Goal: Communication & Community: Answer question/provide support

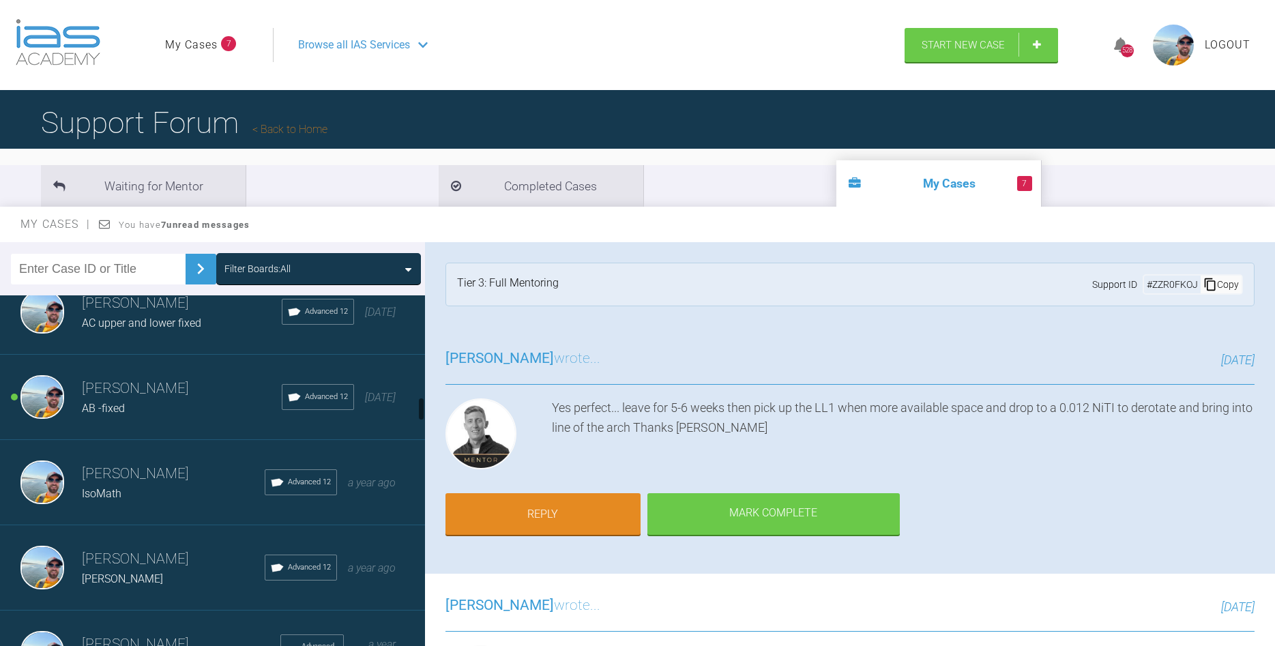
scroll to position [1477, 0]
click at [170, 396] on h3 "[PERSON_NAME]" at bounding box center [182, 386] width 200 height 23
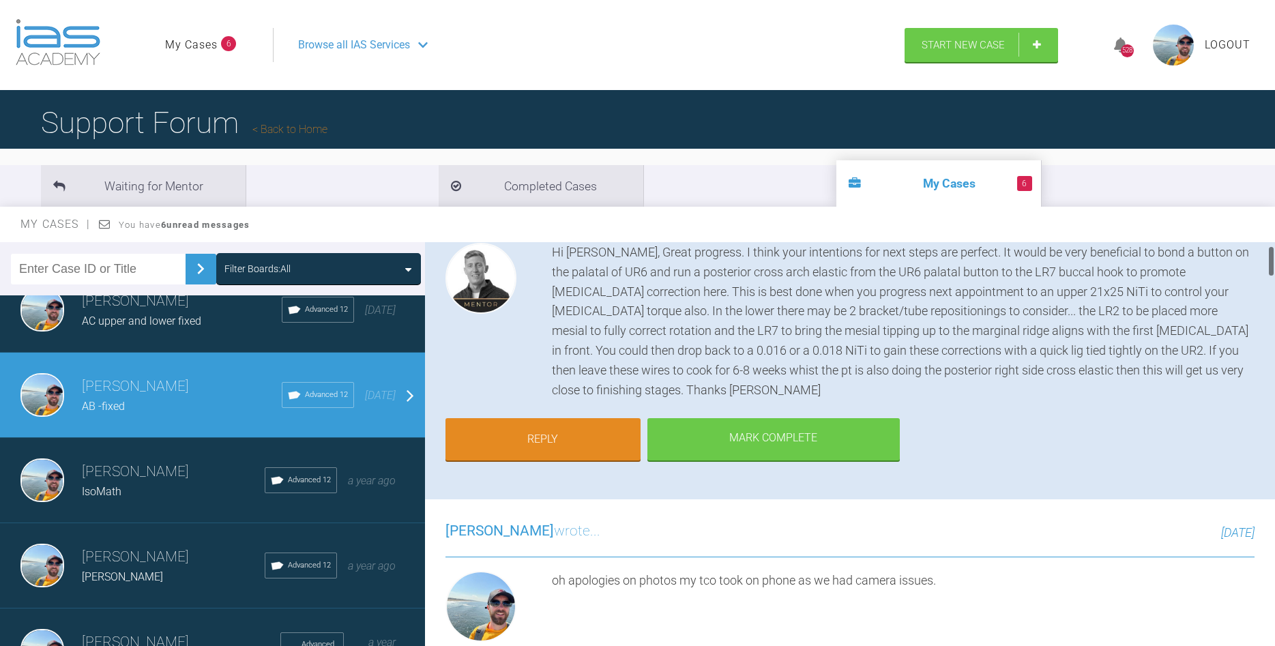
scroll to position [0, 0]
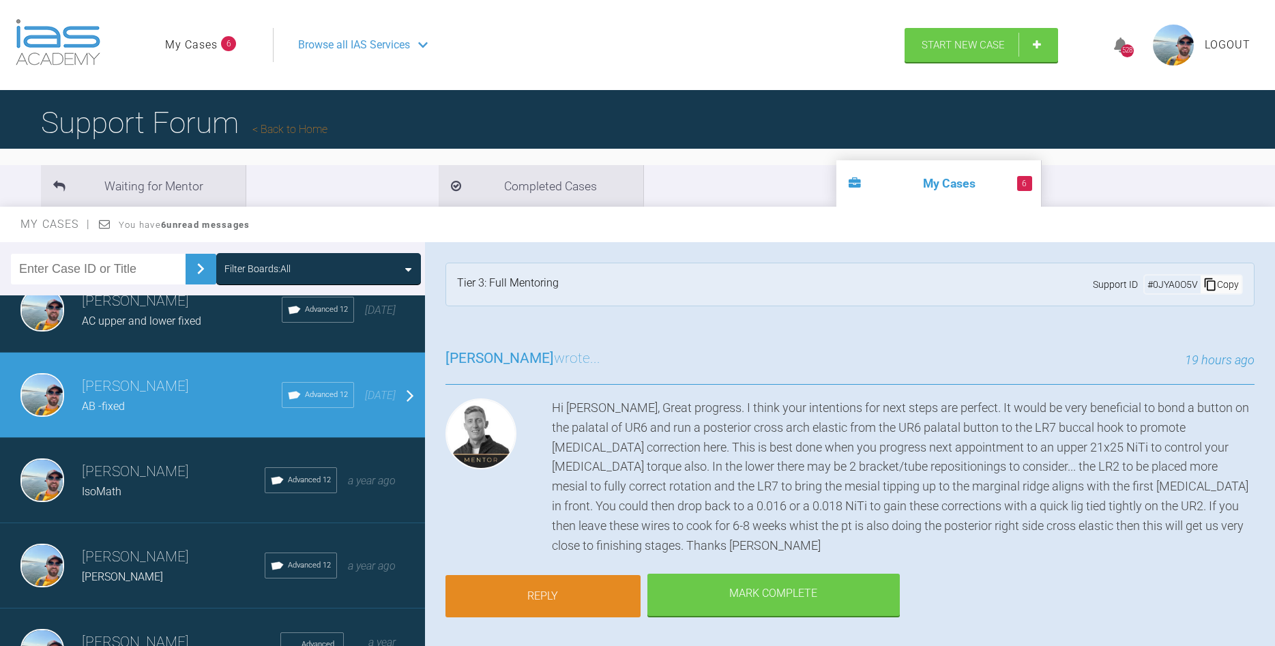
click at [582, 575] on link "Reply" at bounding box center [542, 596] width 195 height 42
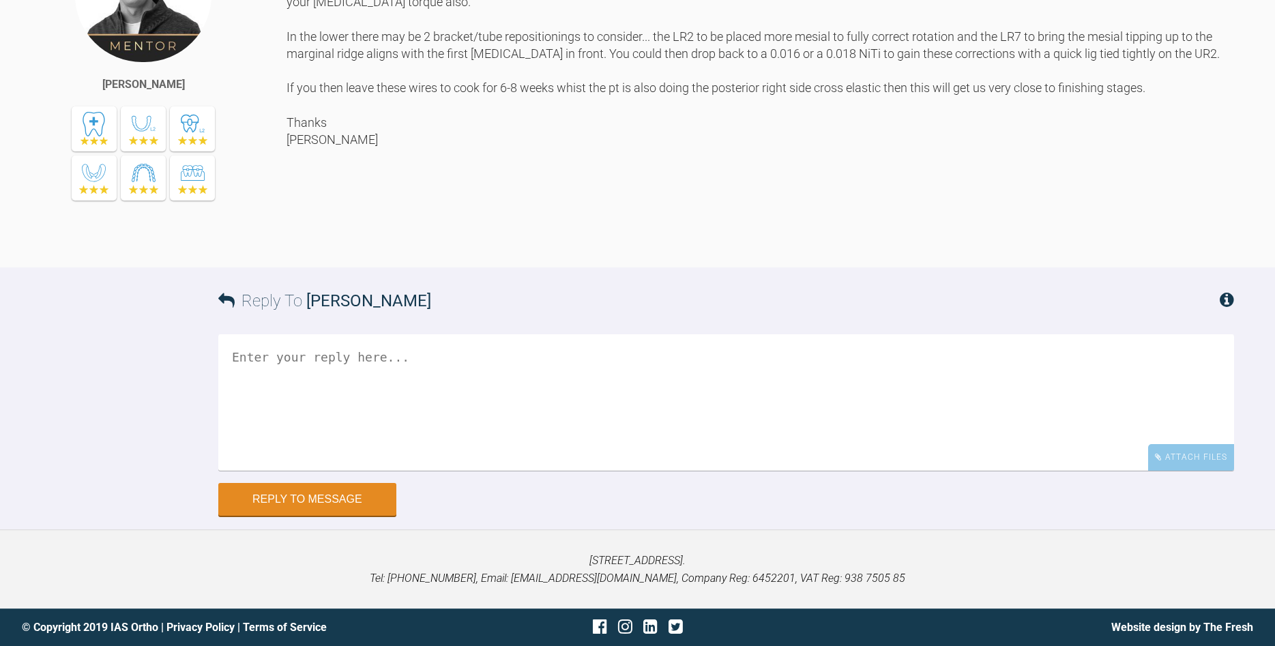
scroll to position [7111, 0]
click at [565, 384] on textarea at bounding box center [726, 402] width 1016 height 136
click at [337, 400] on textarea "Hi [PERSON_NAME], Apologies slight confusing" at bounding box center [726, 402] width 1016 height 136
click at [446, 397] on textarea "Hi [PERSON_NAME], Apologies slightly confusing" at bounding box center [726, 402] width 1016 height 136
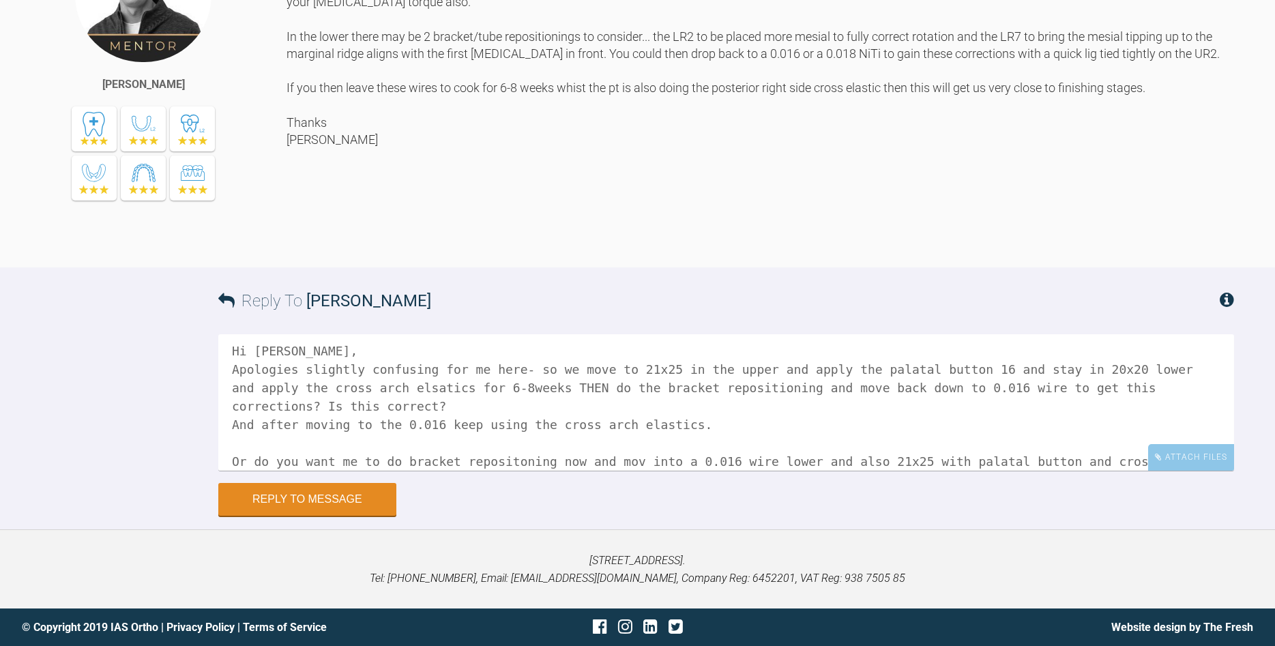
scroll to position [20, 0]
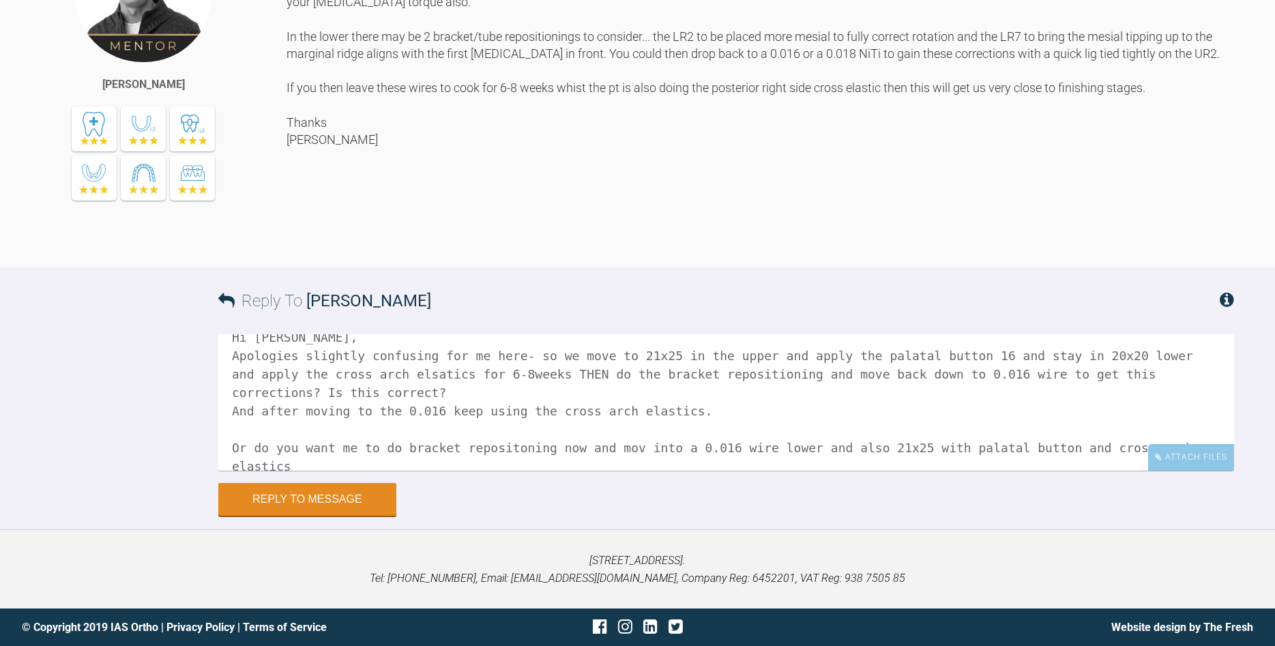
click at [609, 449] on textarea "Hi [PERSON_NAME], Apologies slightly confusing for me here- so we move to 21x25…" at bounding box center [726, 402] width 1016 height 136
click at [883, 447] on textarea "Hi [PERSON_NAME], Apologies slightly confusing for me here- so we move to 21x25…" at bounding box center [726, 402] width 1016 height 136
click at [1208, 440] on textarea "Hi [PERSON_NAME], Apologies slightly confusing for me here- so we move to 21x25…" at bounding box center [726, 402] width 1016 height 136
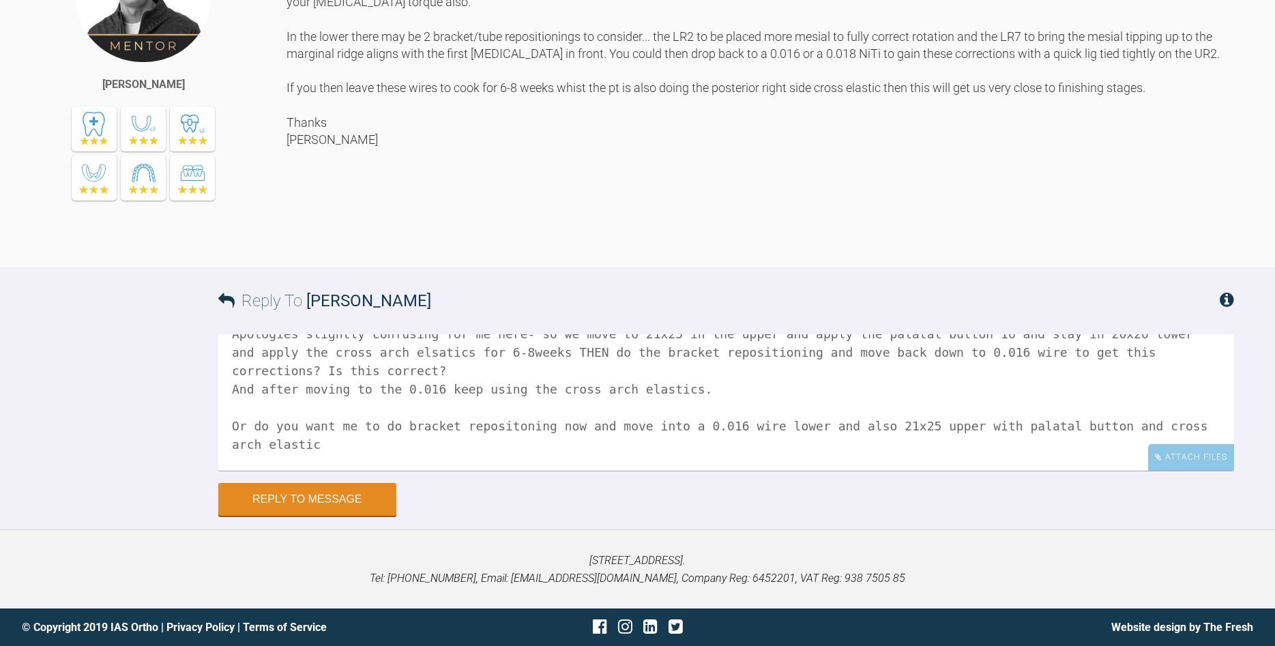
scroll to position [60, 0]
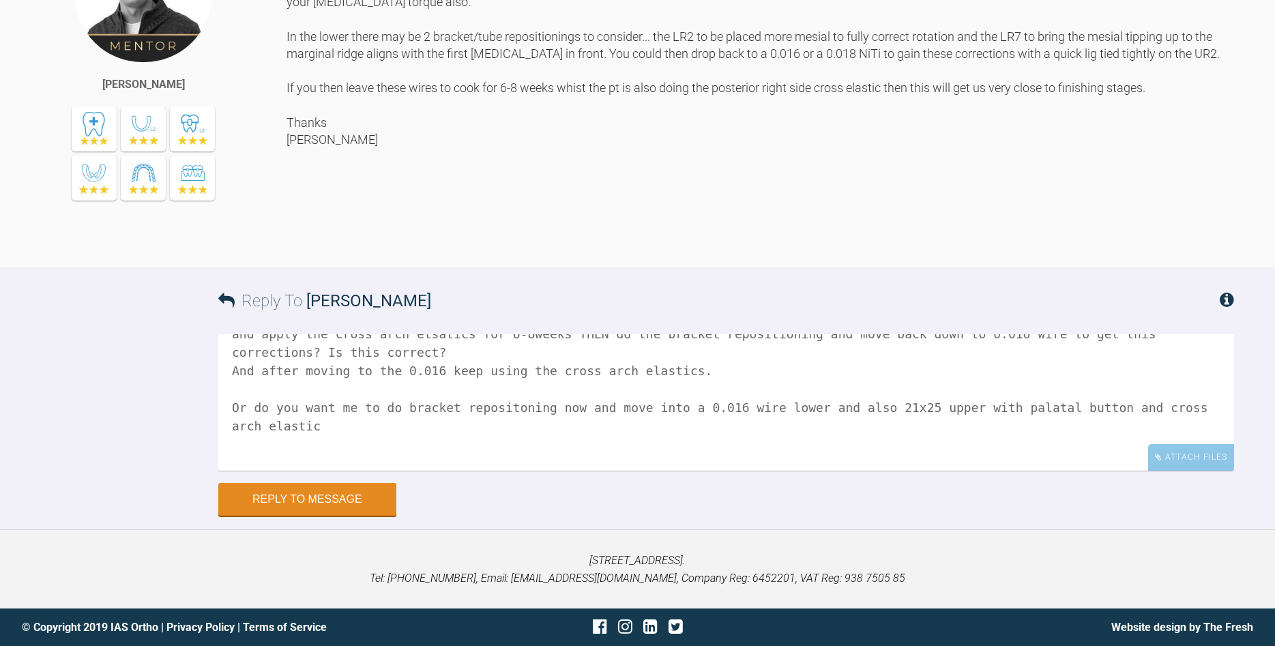
click at [1209, 406] on textarea "Hi [PERSON_NAME], Apologies slightly confusing for me here- so we move to 21x25…" at bounding box center [726, 402] width 1016 height 136
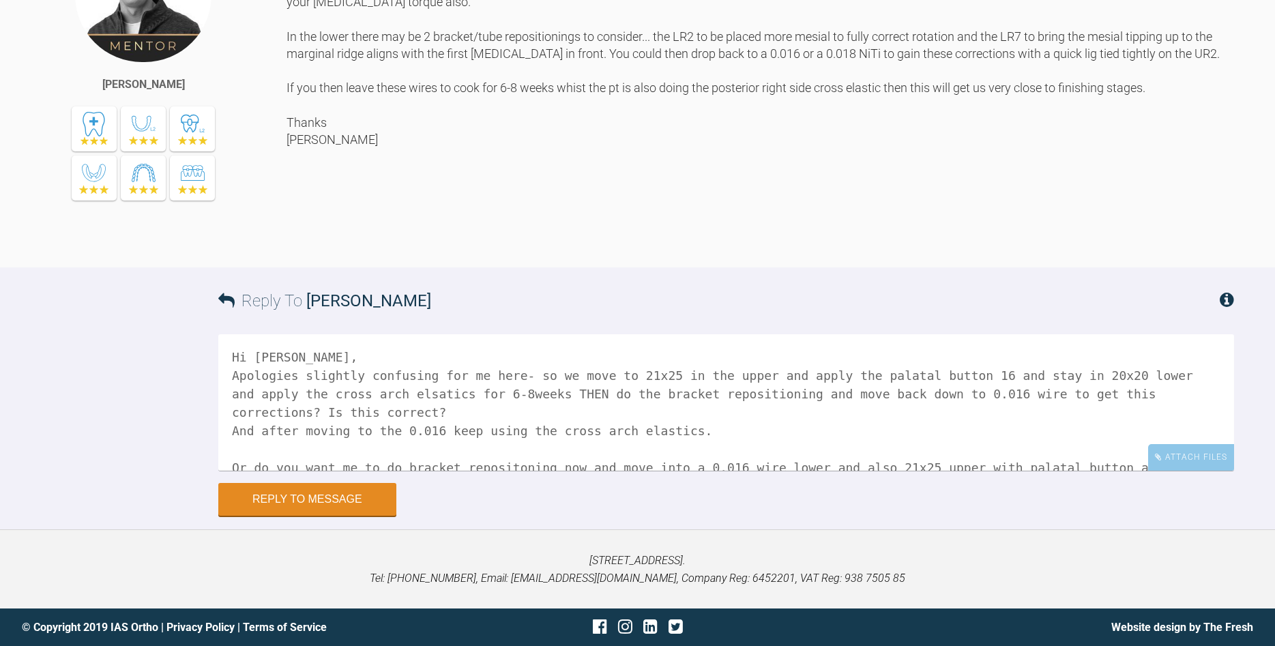
click at [530, 395] on textarea "Hi [PERSON_NAME], Apologies slightly confusing for me here- so we move to 21x25…" at bounding box center [726, 402] width 1016 height 136
click at [511, 394] on textarea "Hi [PERSON_NAME], Apologies slightly confusing for me here- will I we move to 2…" at bounding box center [726, 402] width 1016 height 136
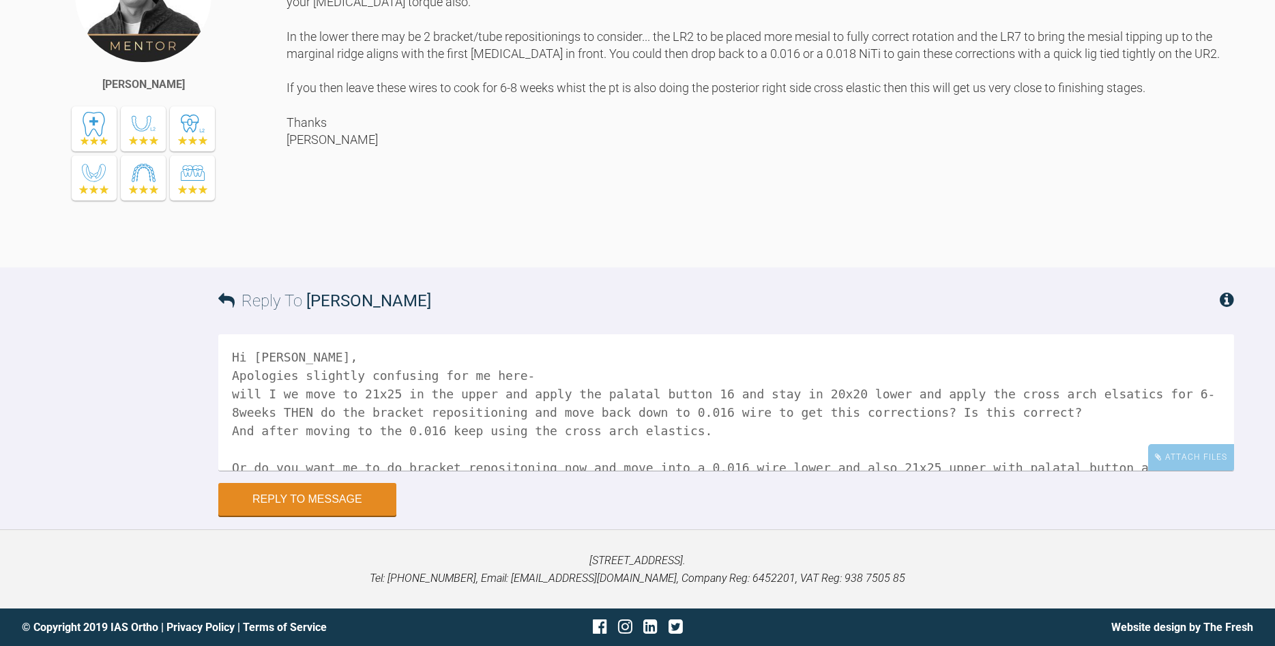
click at [544, 399] on textarea "Hi [PERSON_NAME], Apologies slightly confusing for me here- will I we move to 2…" at bounding box center [726, 402] width 1016 height 136
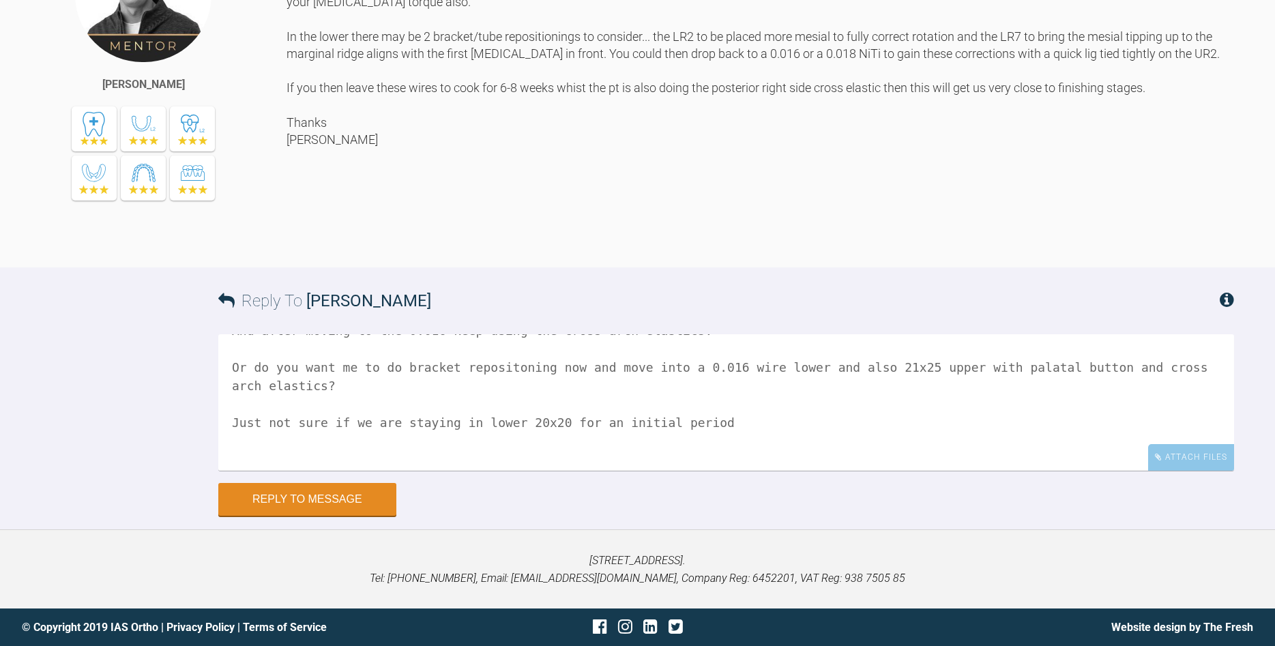
scroll to position [77, 0]
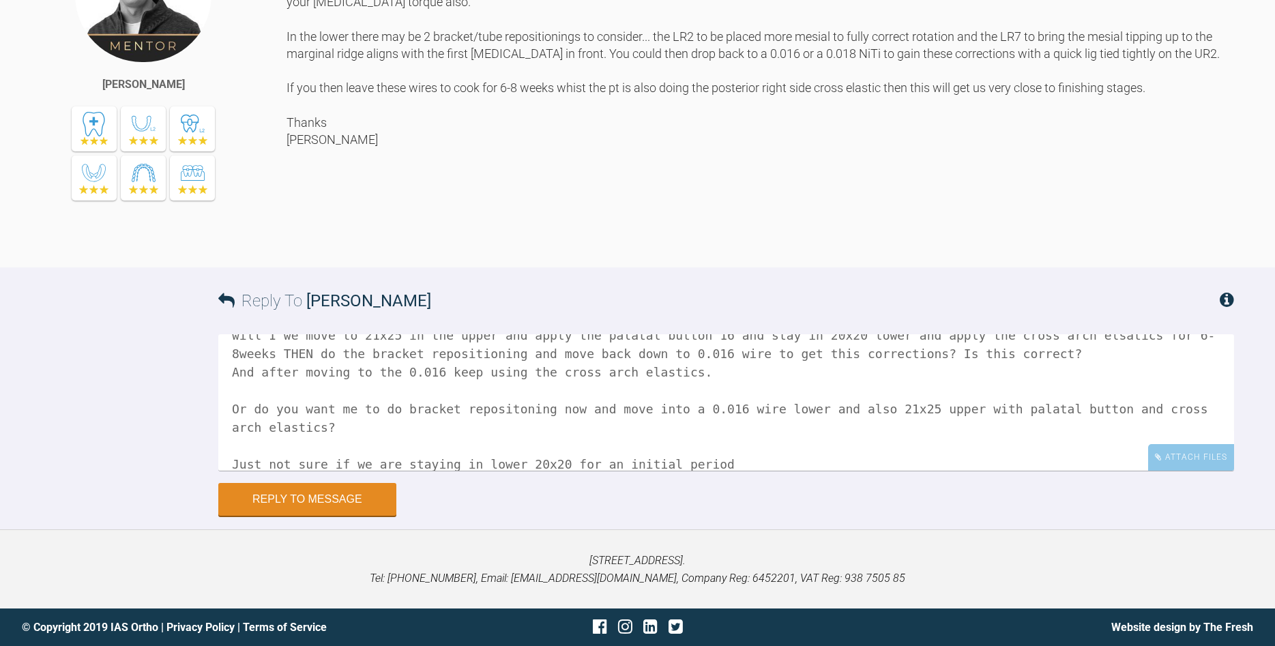
click at [722, 368] on textarea "Hi [PERSON_NAME], Apologies slightly confusing for me here- will I we move to 2…" at bounding box center [726, 402] width 1016 height 136
click at [688, 391] on textarea "Hi [PERSON_NAME], Apologies slightly confusing for me here- will I we move to 2…" at bounding box center [726, 402] width 1016 height 136
click at [251, 429] on textarea "Hi [PERSON_NAME], Apologies slightly confusing for me here- will I we move to 2…" at bounding box center [726, 402] width 1016 height 136
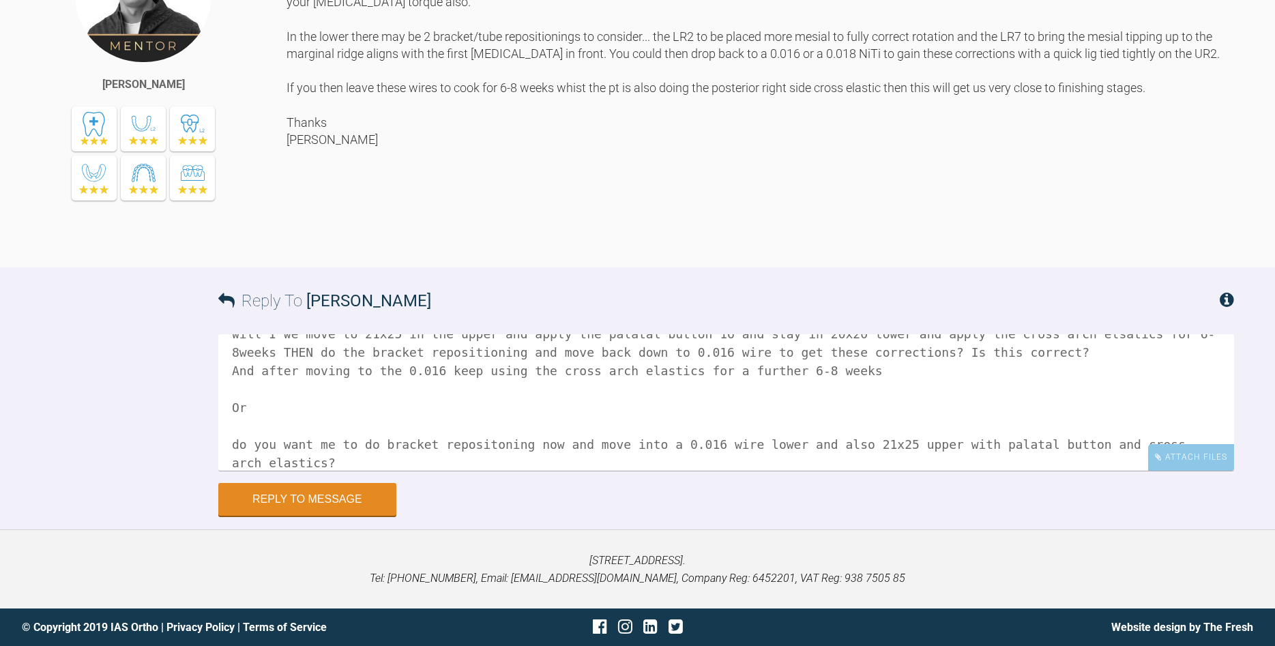
scroll to position [168, 0]
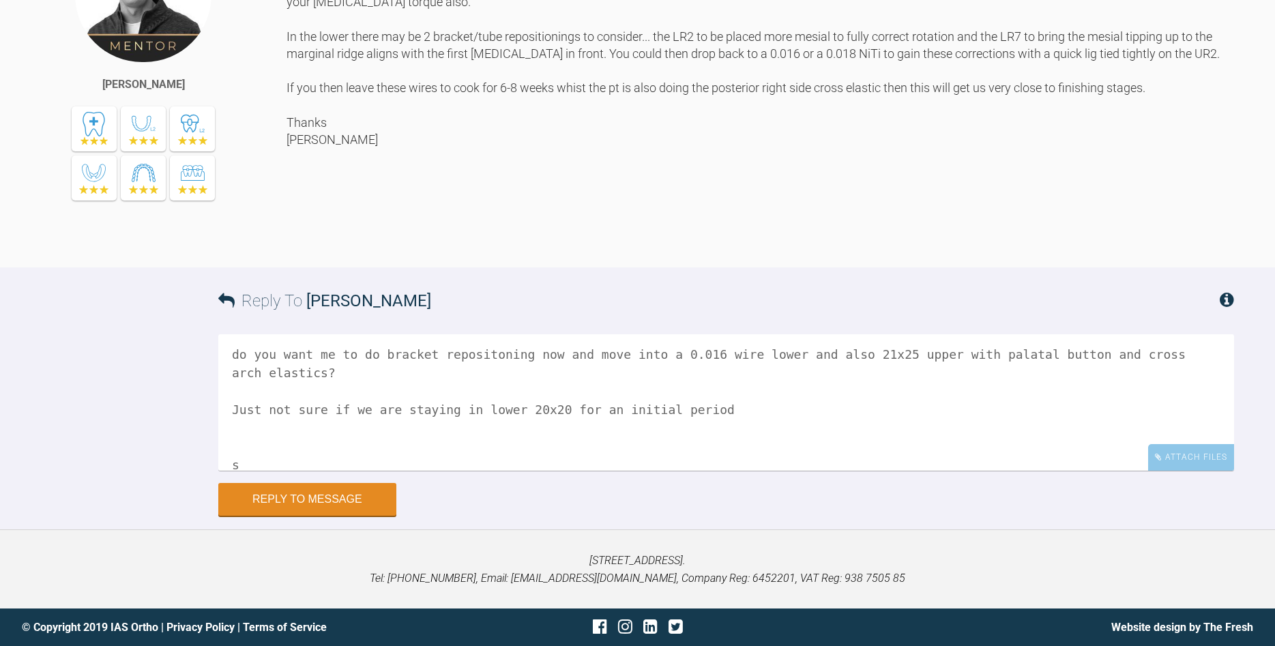
click at [228, 405] on textarea "Hi [PERSON_NAME], Apologies slightly confusing for me here- will I we move to 2…" at bounding box center [726, 402] width 1016 height 136
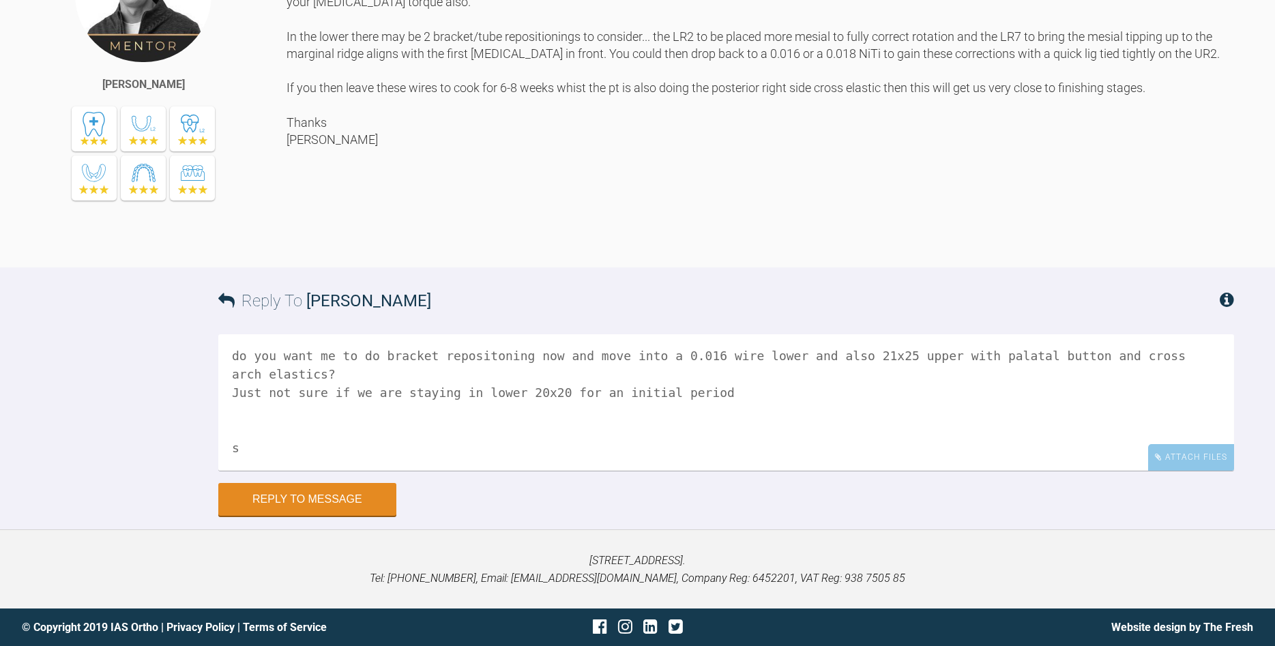
scroll to position [167, 0]
click at [698, 391] on textarea "Hi [PERSON_NAME], Apologies slightly confusing for me here- will I we move to 2…" at bounding box center [726, 402] width 1016 height 136
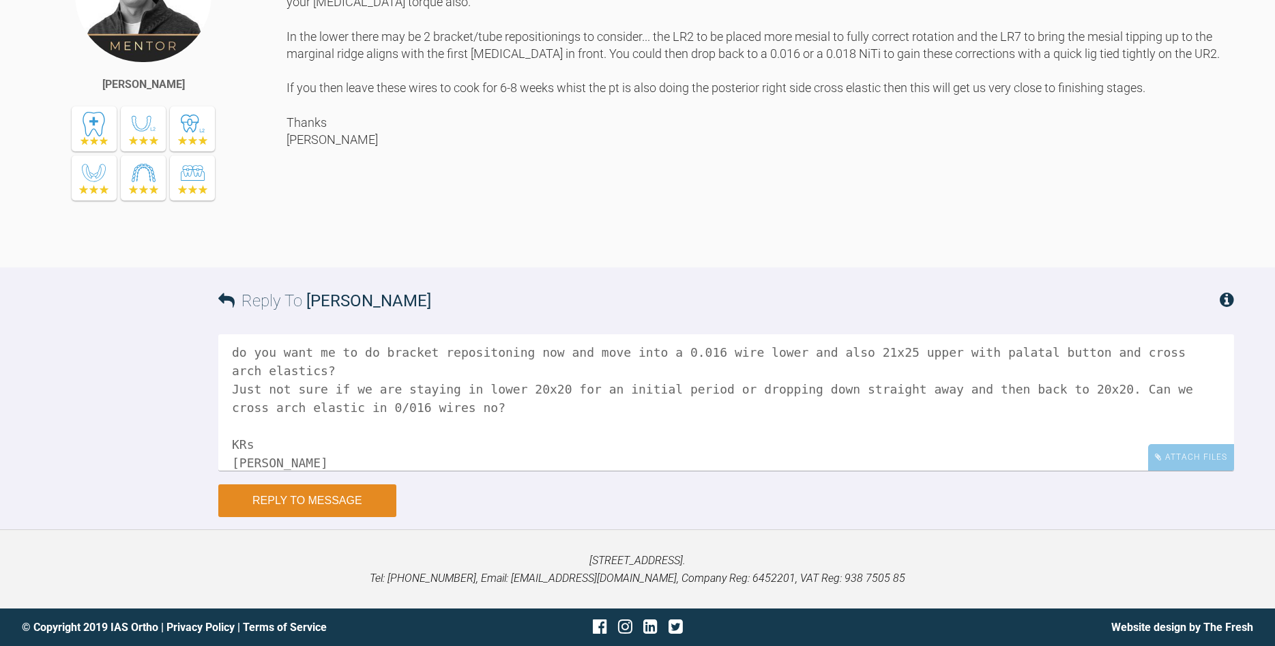
type textarea "Hi [PERSON_NAME], Apologies slightly confusing for me here- will I we move to 2…"
click at [342, 506] on button "Reply to Message" at bounding box center [307, 500] width 178 height 33
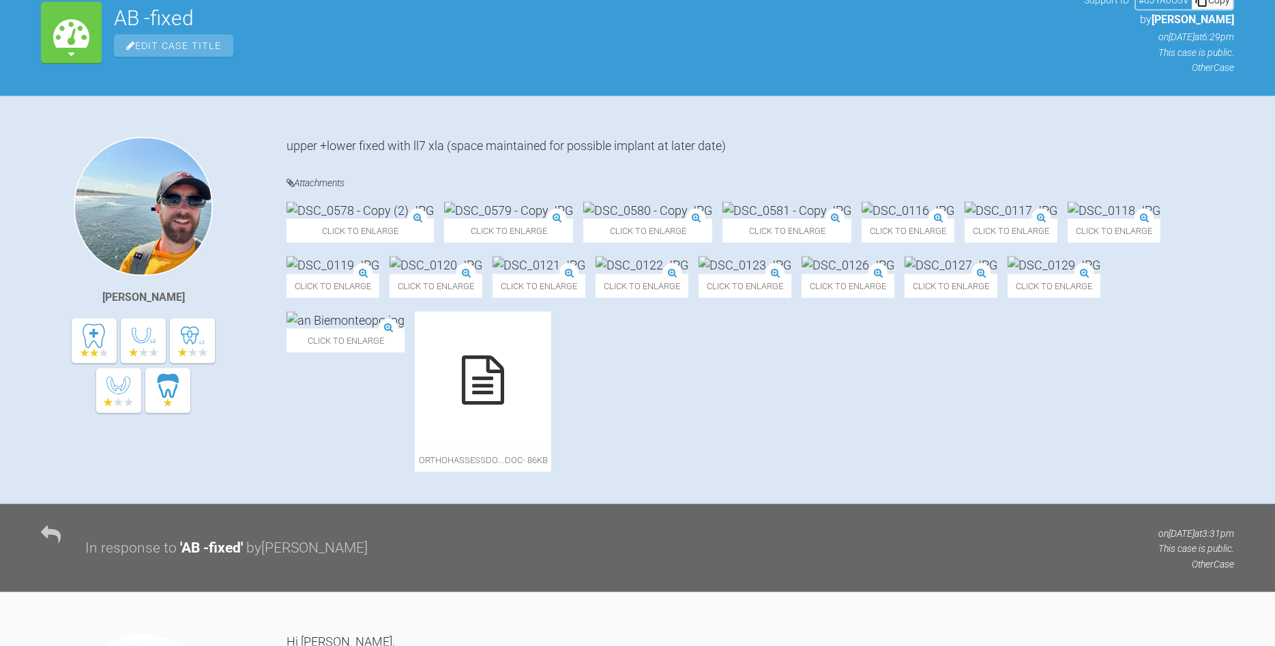
scroll to position [0, 0]
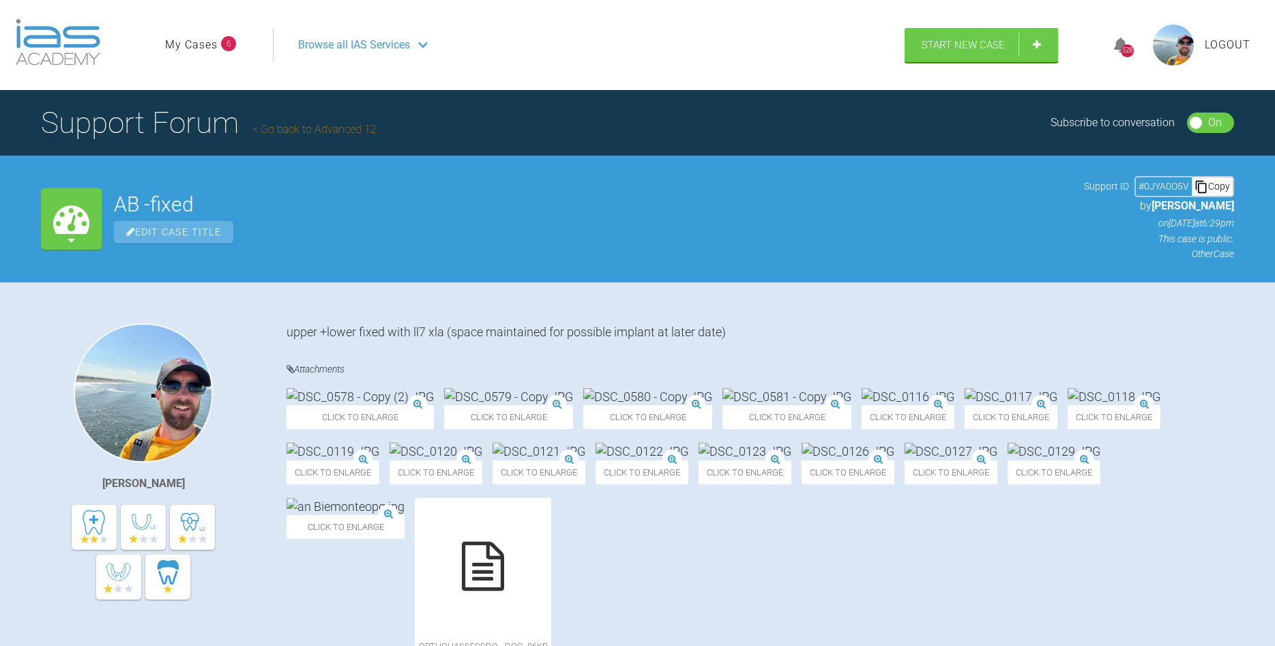
click at [181, 43] on link "My Cases" at bounding box center [191, 45] width 53 height 18
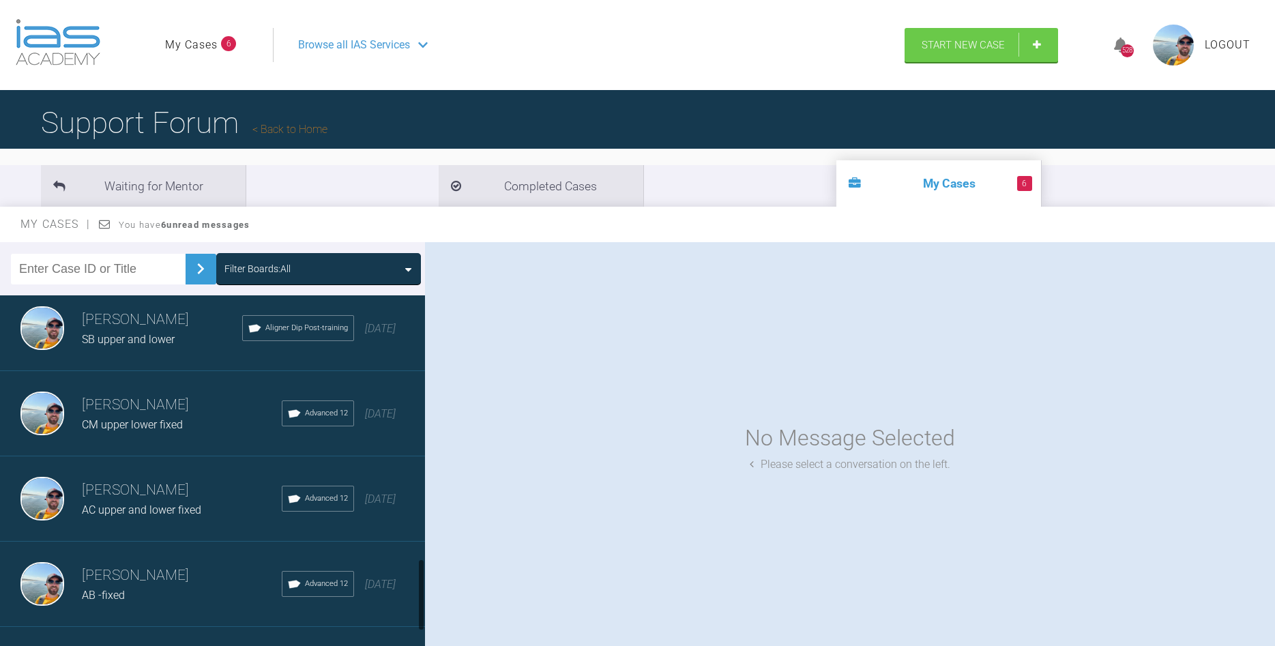
scroll to position [1391, 0]
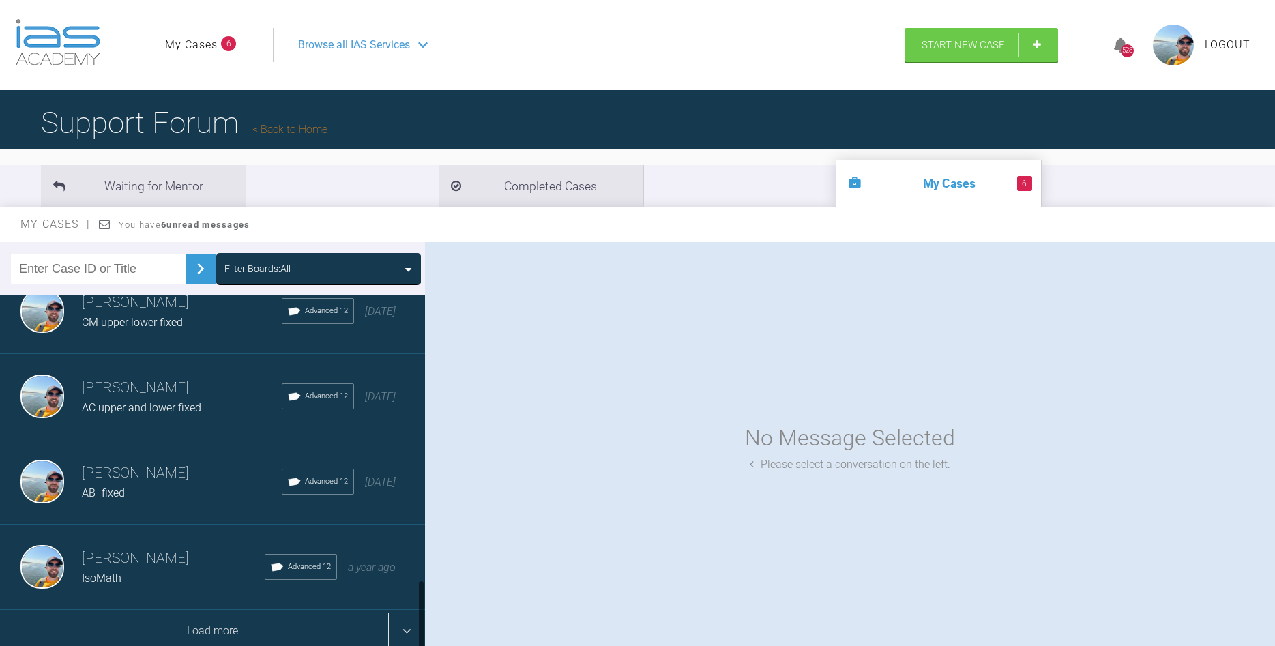
click at [213, 619] on div "Load more" at bounding box center [212, 631] width 425 height 42
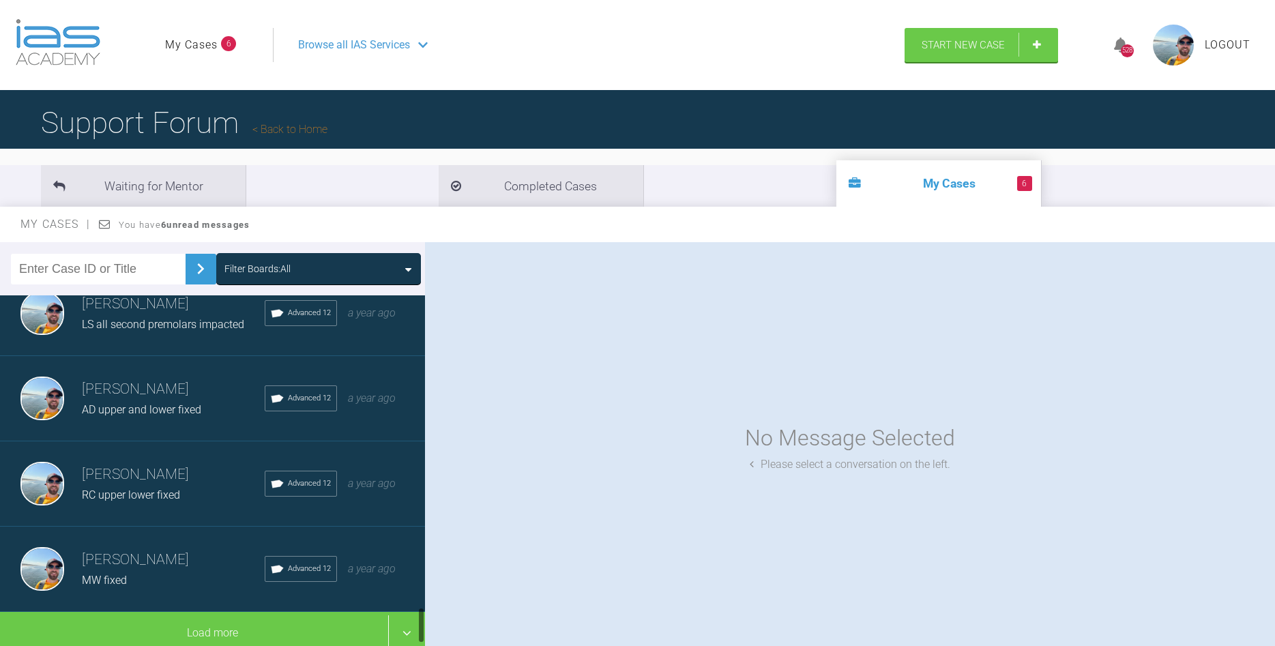
scroll to position [3122, 0]
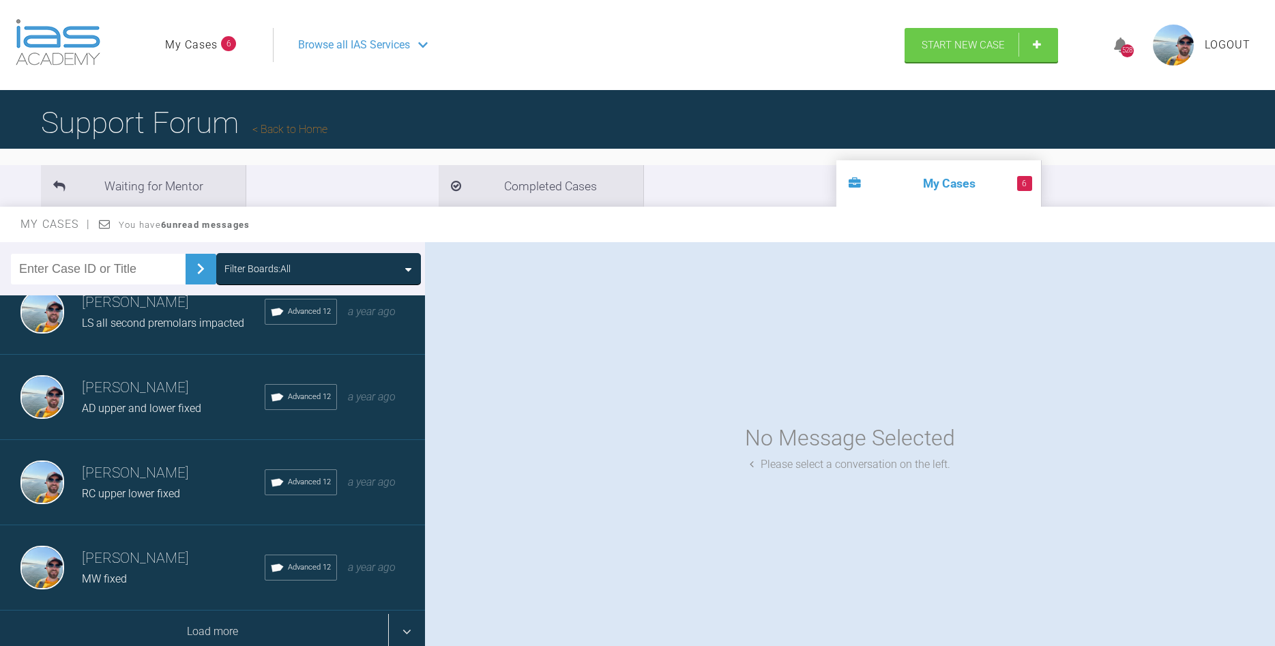
click at [196, 621] on div "Load more" at bounding box center [212, 631] width 425 height 42
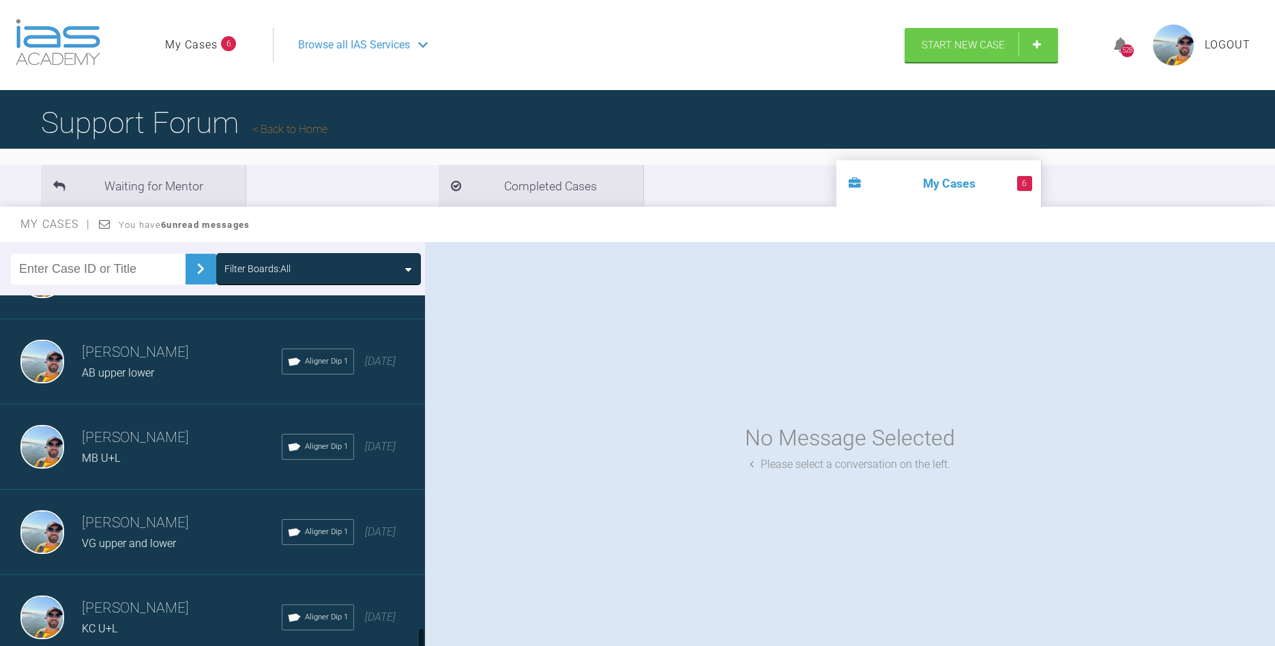
scroll to position [4827, 0]
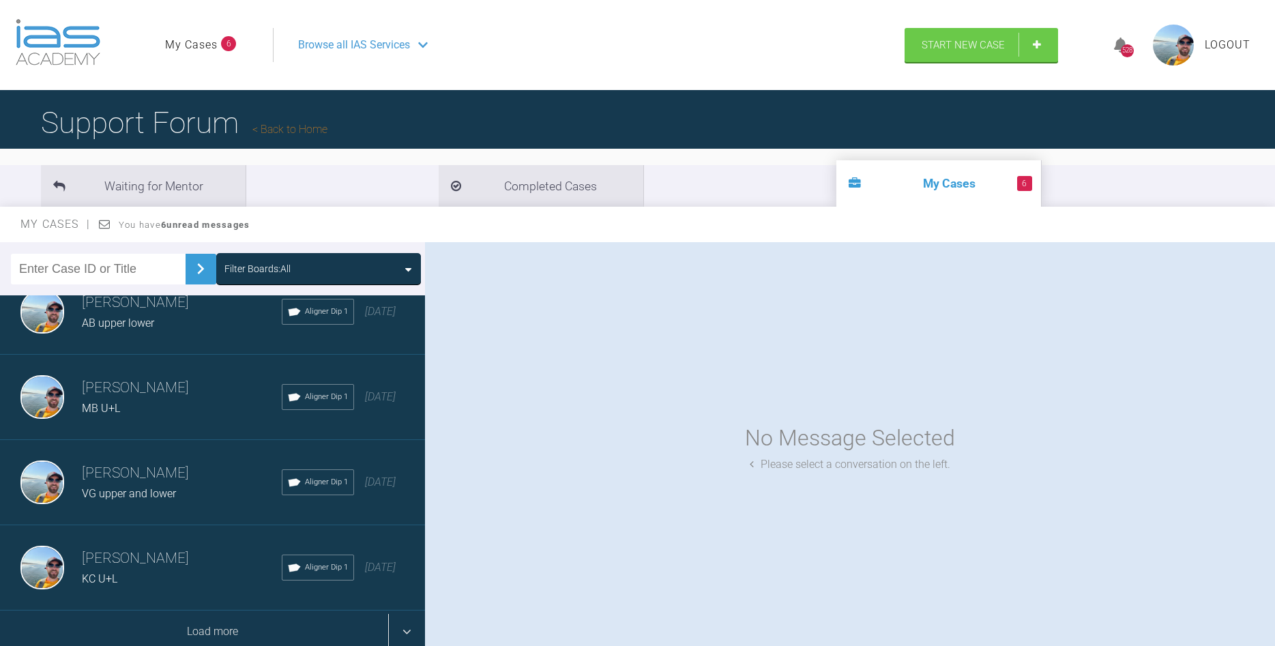
click at [226, 637] on div "Load more" at bounding box center [212, 631] width 425 height 42
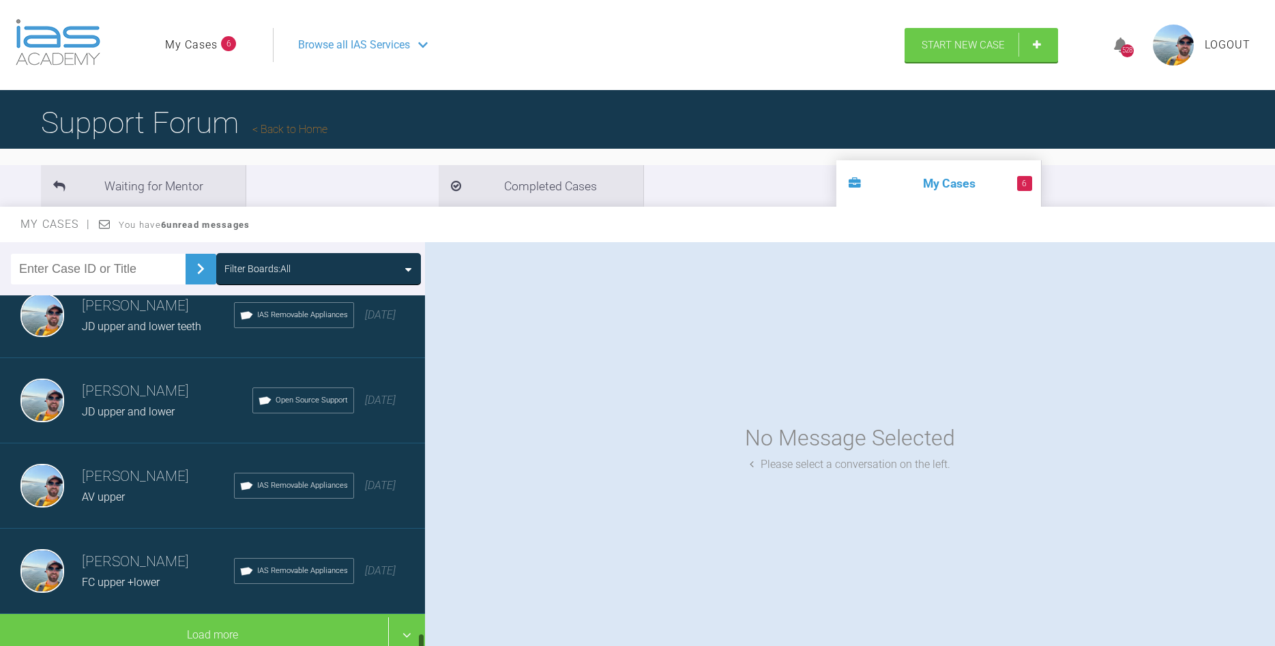
scroll to position [6532, 0]
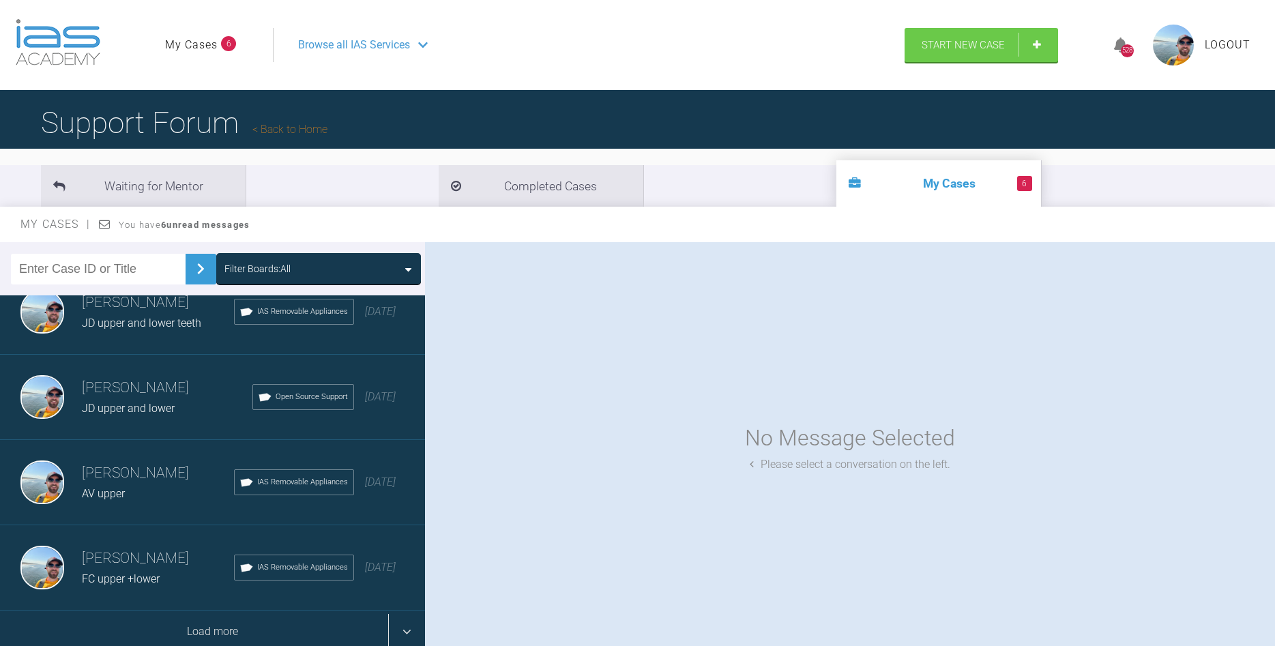
click at [199, 619] on div "Load more" at bounding box center [212, 631] width 425 height 42
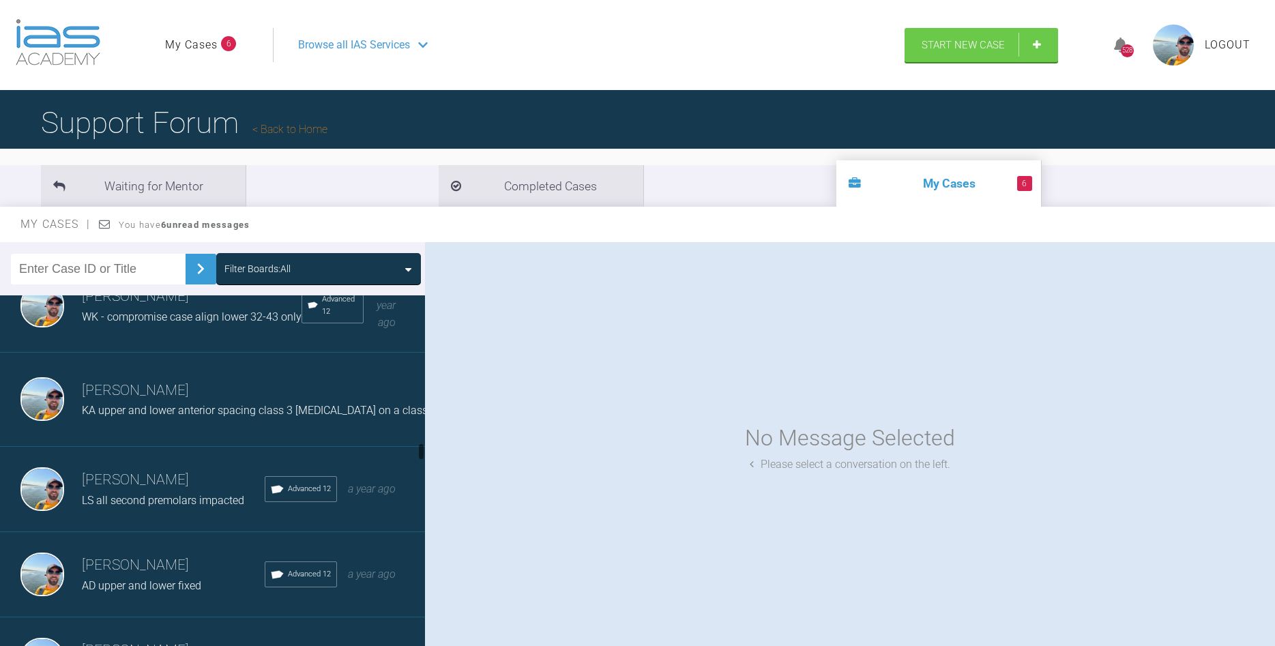
scroll to position [2936, 0]
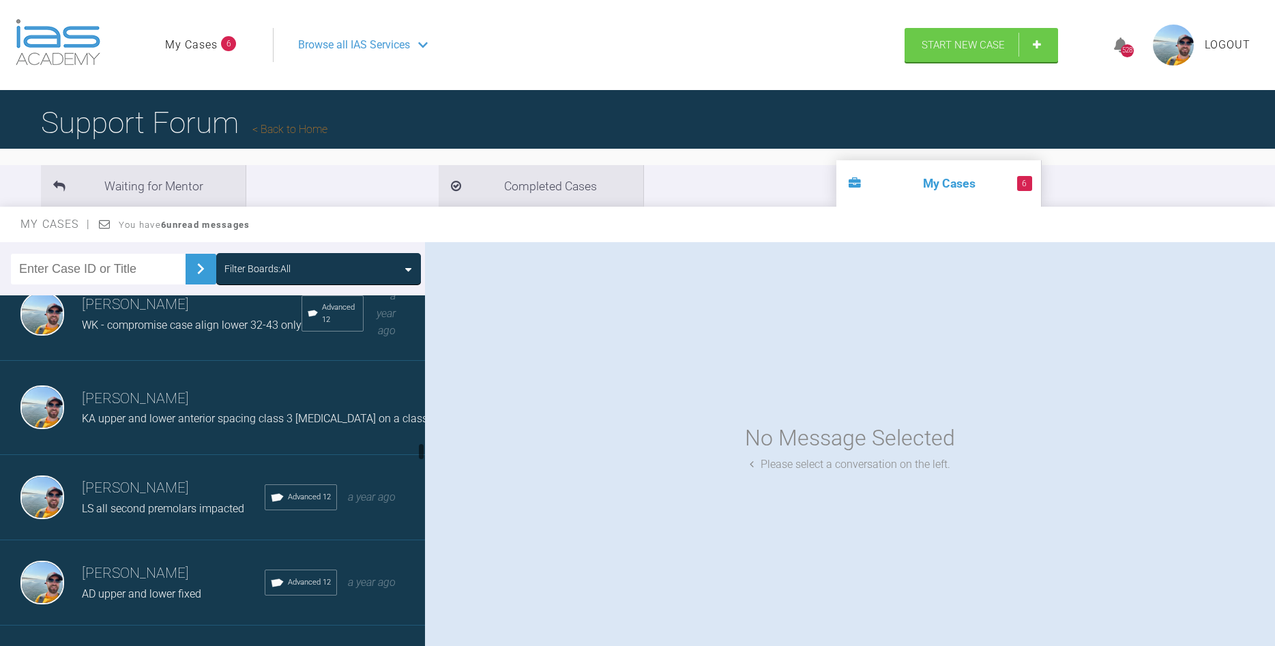
click at [189, 502] on div "LS all second premolars impacted" at bounding box center [173, 509] width 183 height 18
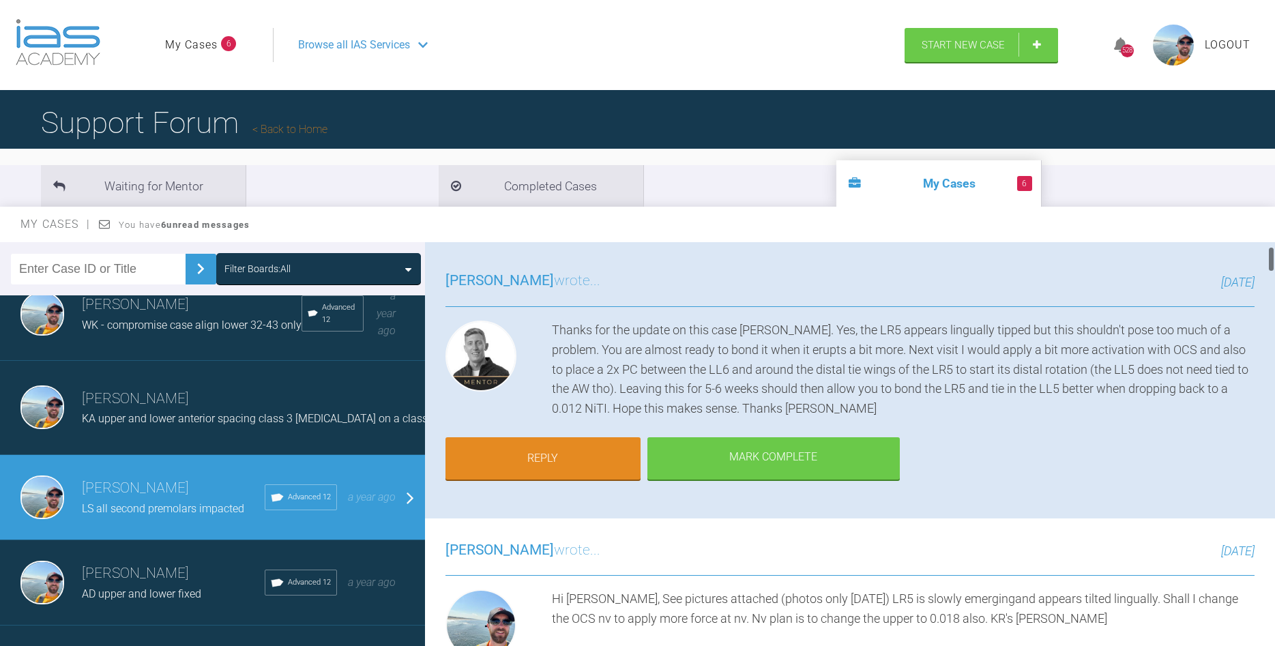
scroll to position [0, 0]
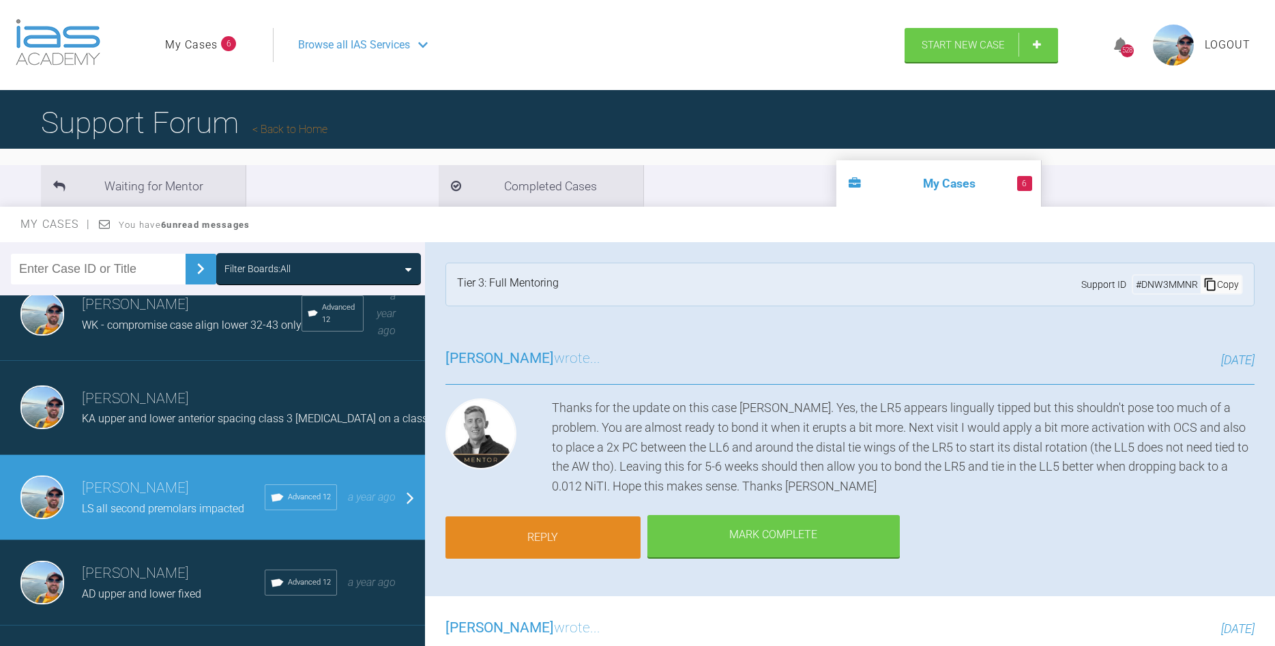
click at [539, 539] on link "Reply" at bounding box center [542, 537] width 195 height 42
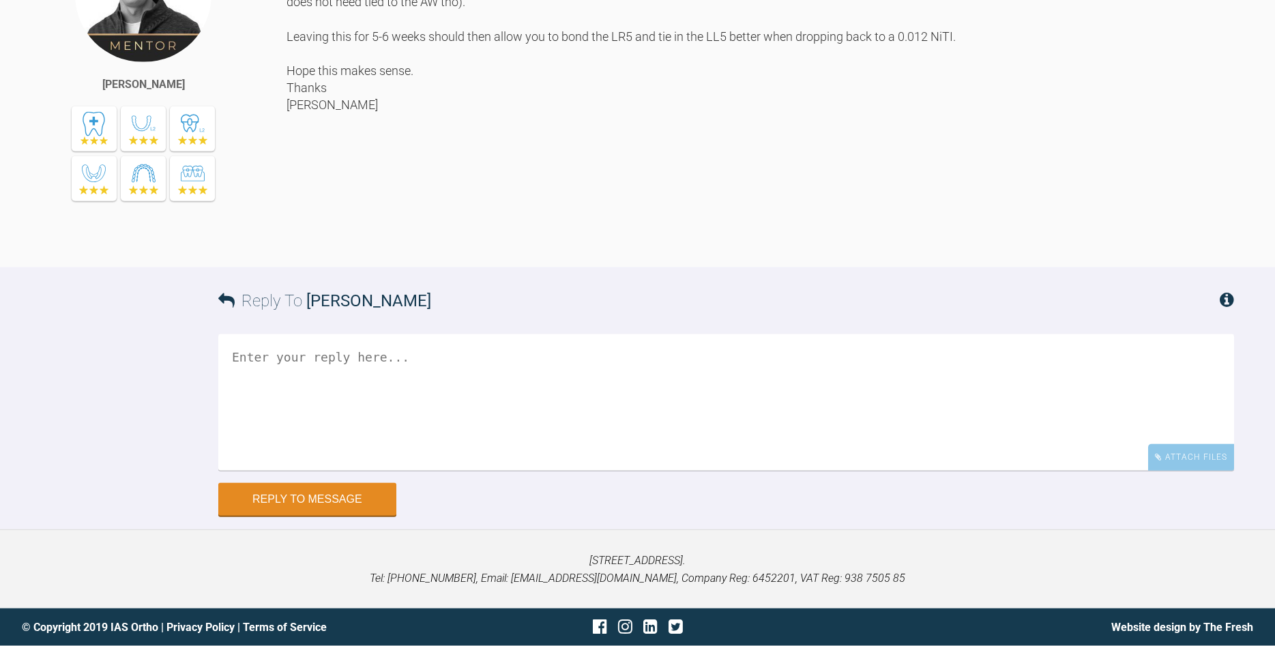
scroll to position [9691, 0]
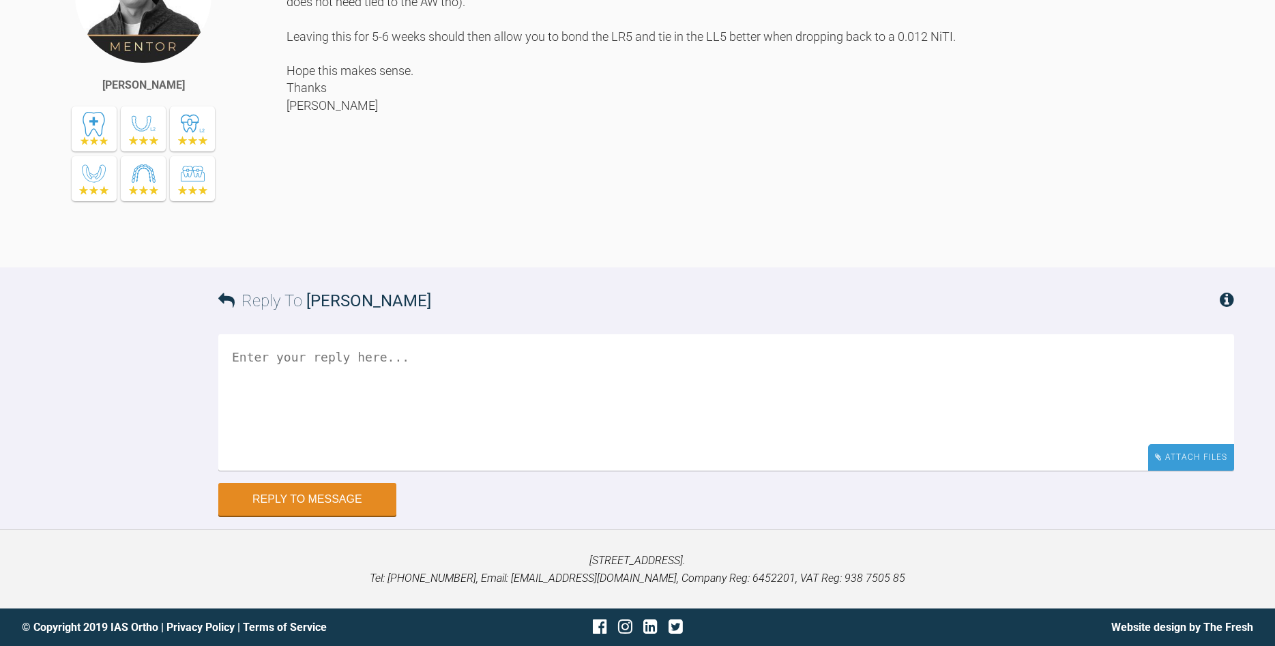
click at [1159, 458] on icon at bounding box center [1158, 457] width 7 height 8
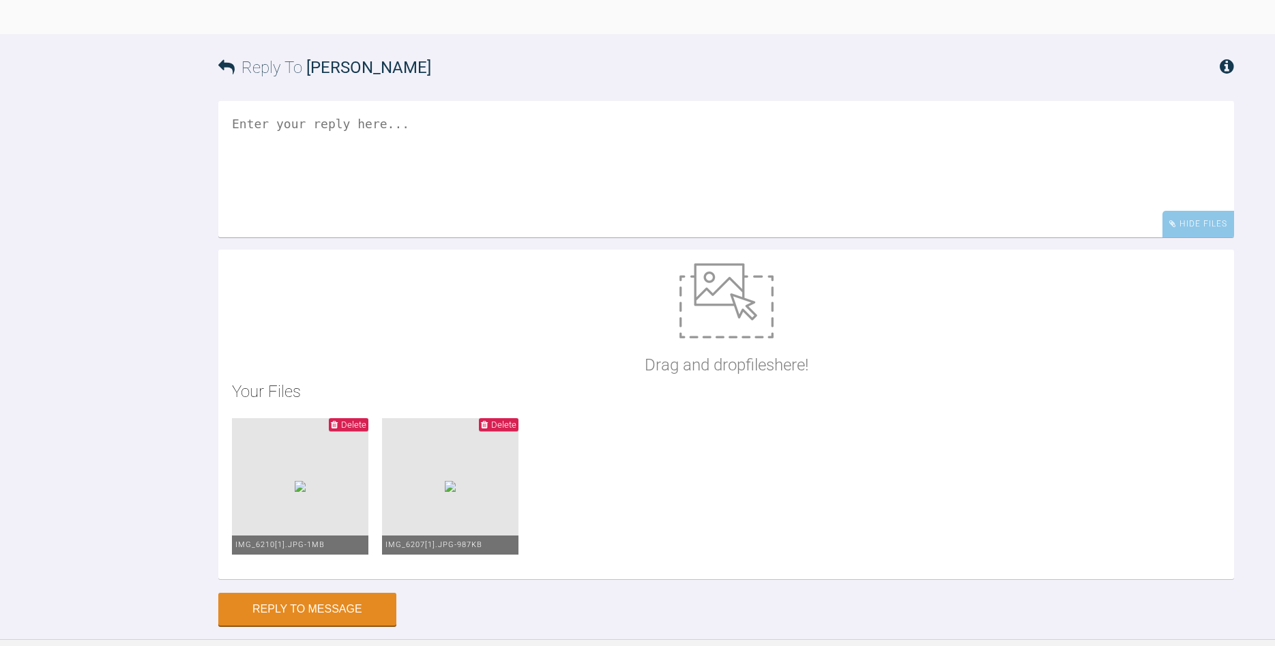
scroll to position [10034, 0]
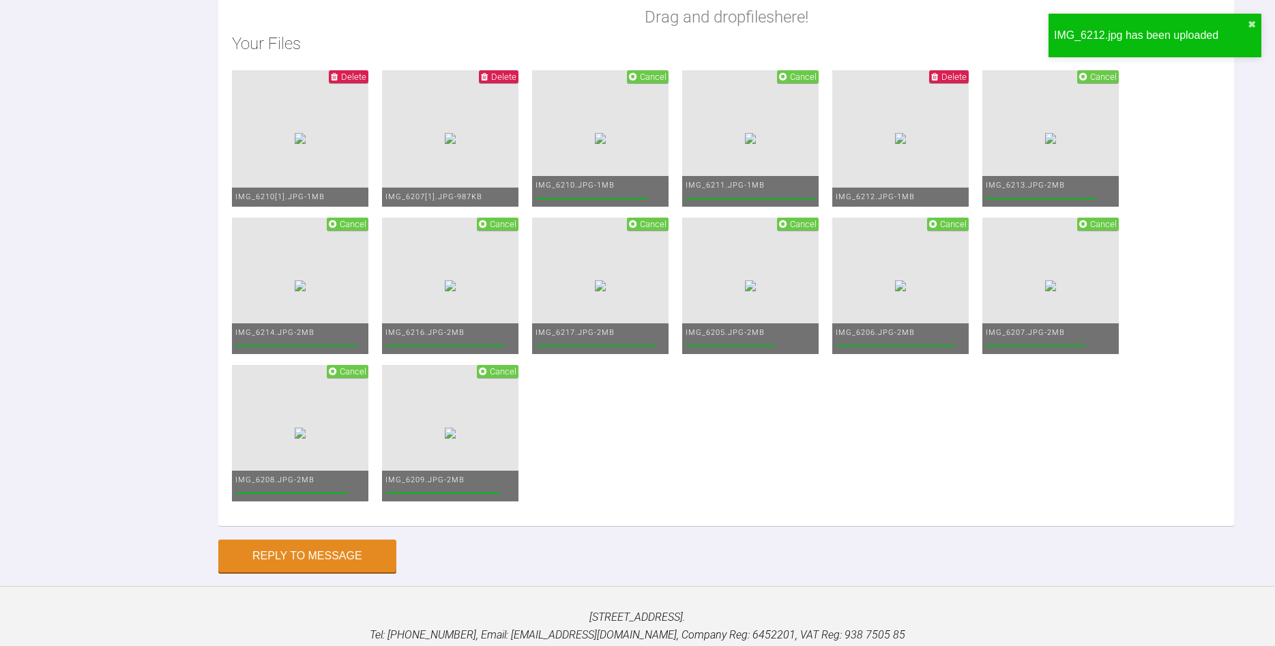
click at [666, 82] on span "Cancel" at bounding box center [653, 77] width 27 height 10
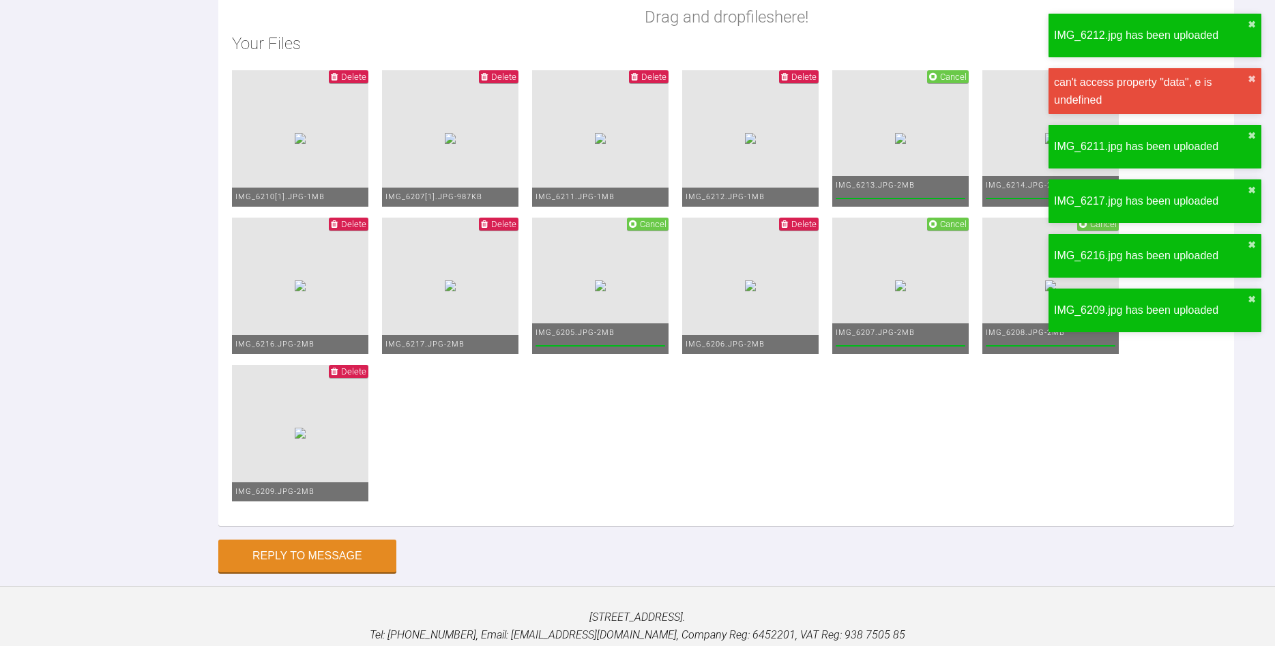
click at [666, 82] on span "Delete" at bounding box center [653, 77] width 25 height 10
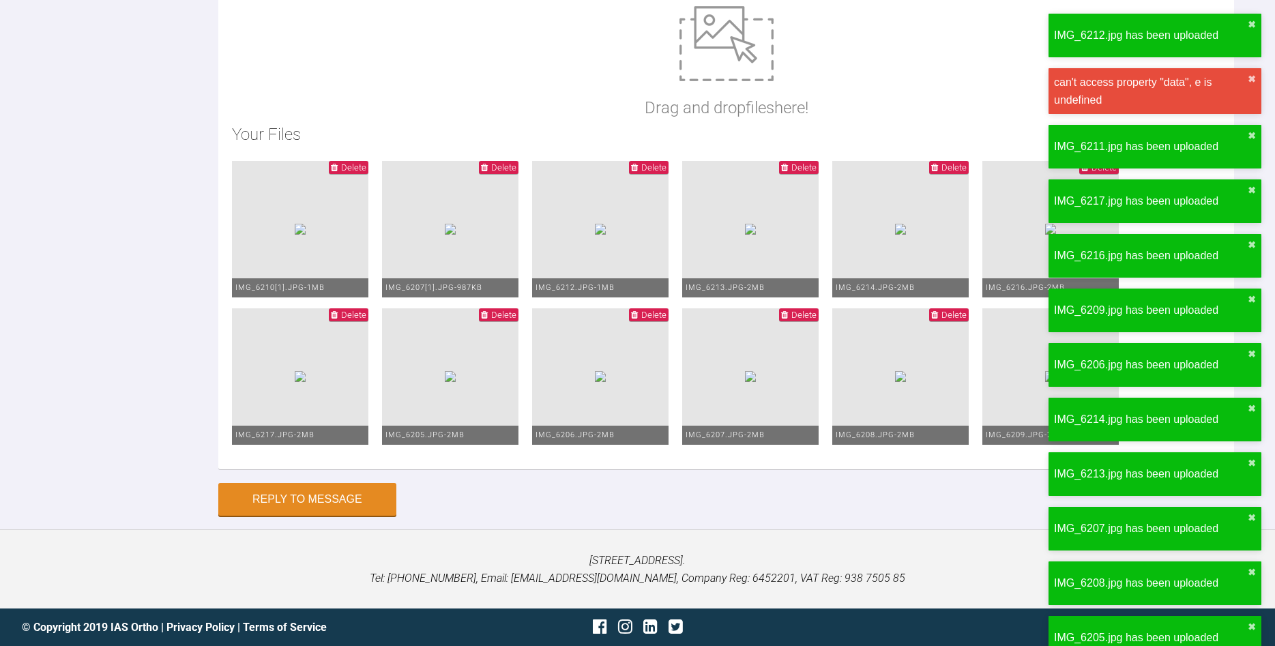
click at [666, 173] on span "Delete" at bounding box center [653, 167] width 25 height 10
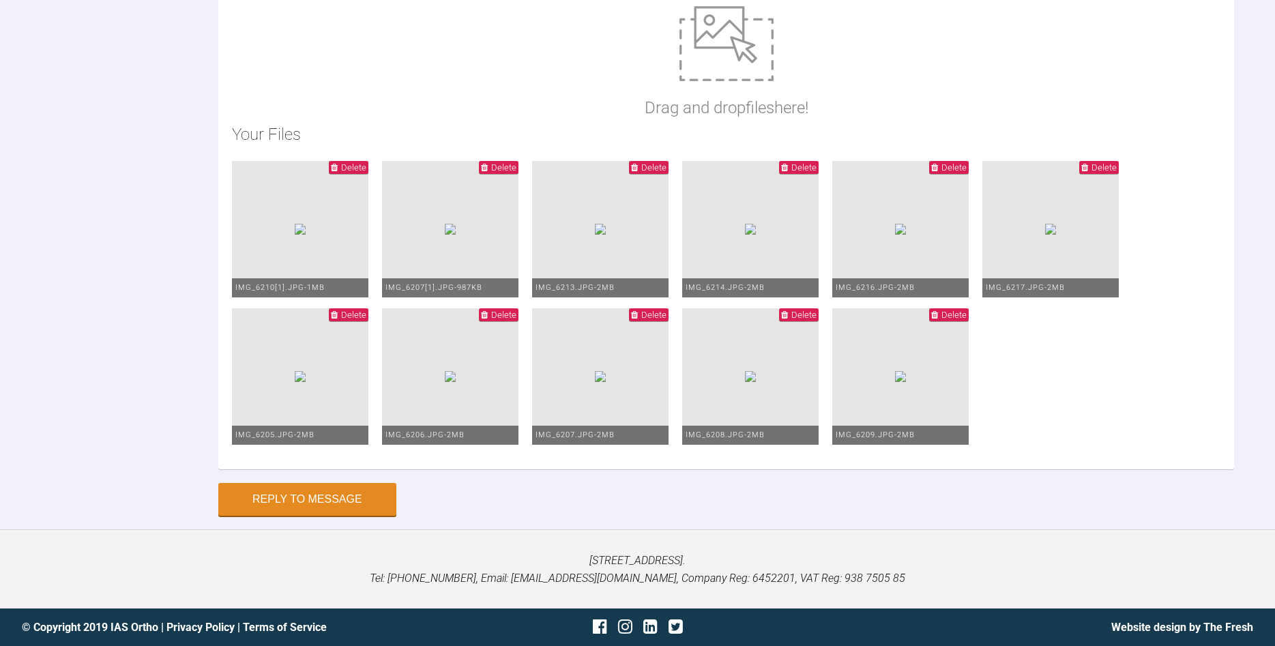
click at [666, 320] on span "Delete" at bounding box center [653, 315] width 25 height 10
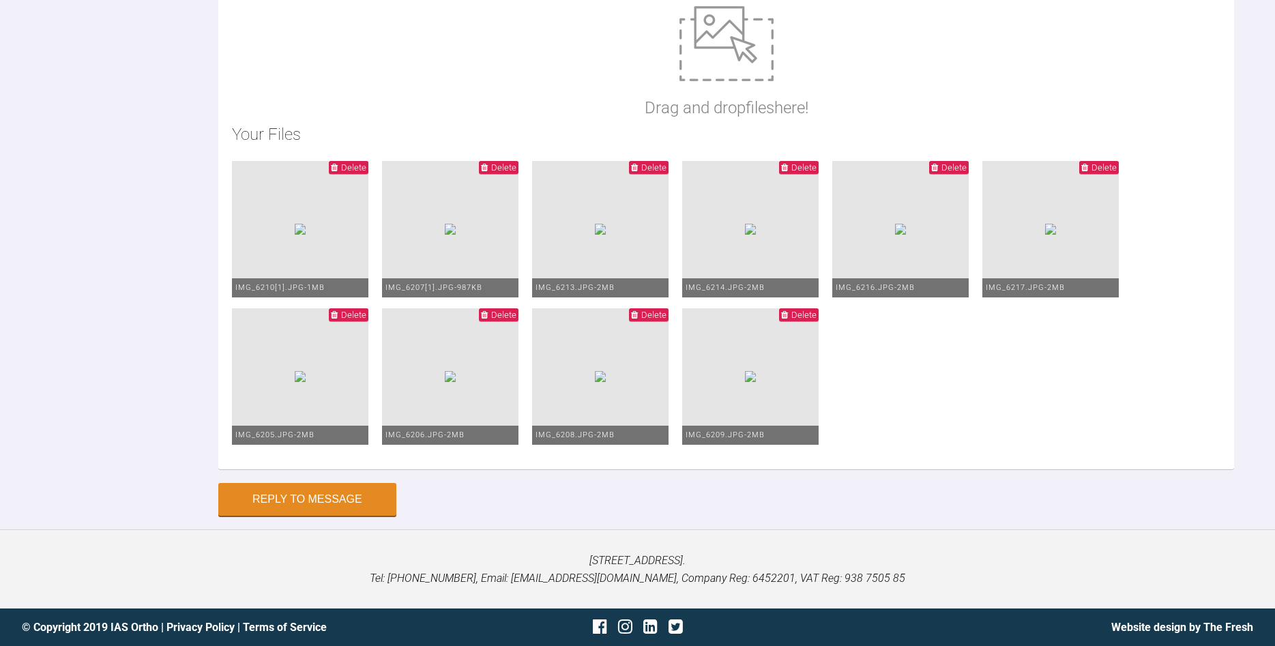
click at [666, 320] on span "Delete" at bounding box center [653, 315] width 25 height 10
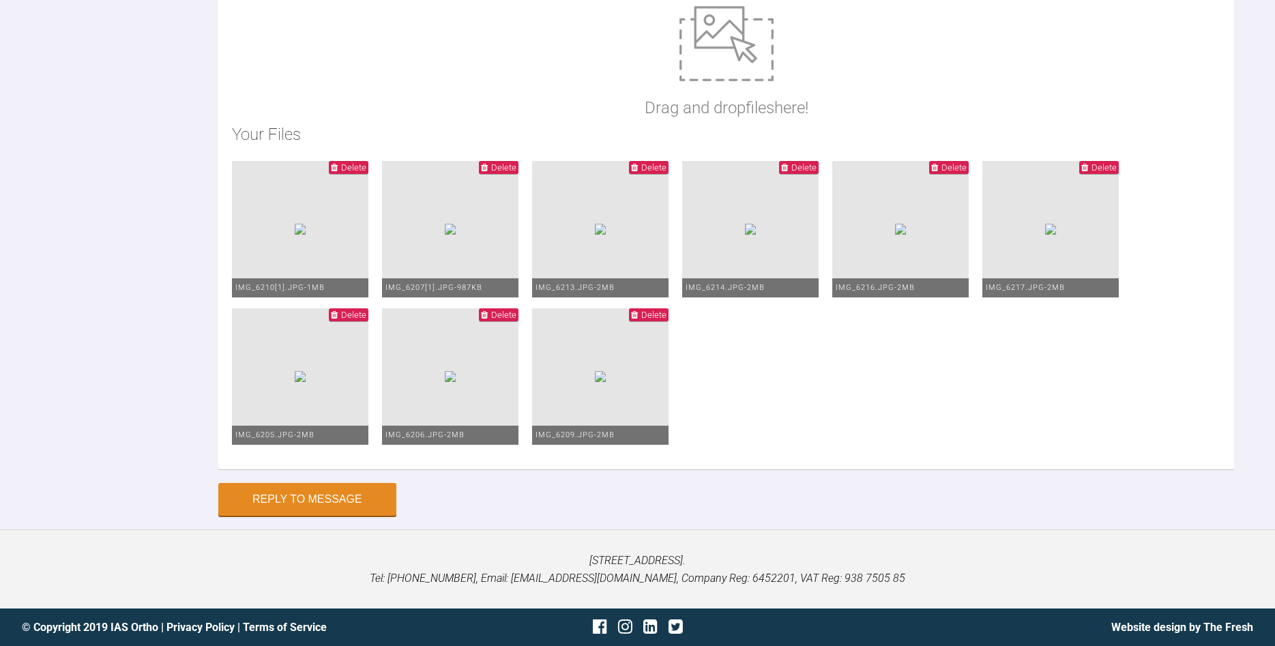
click at [666, 320] on span "Delete" at bounding box center [653, 315] width 25 height 10
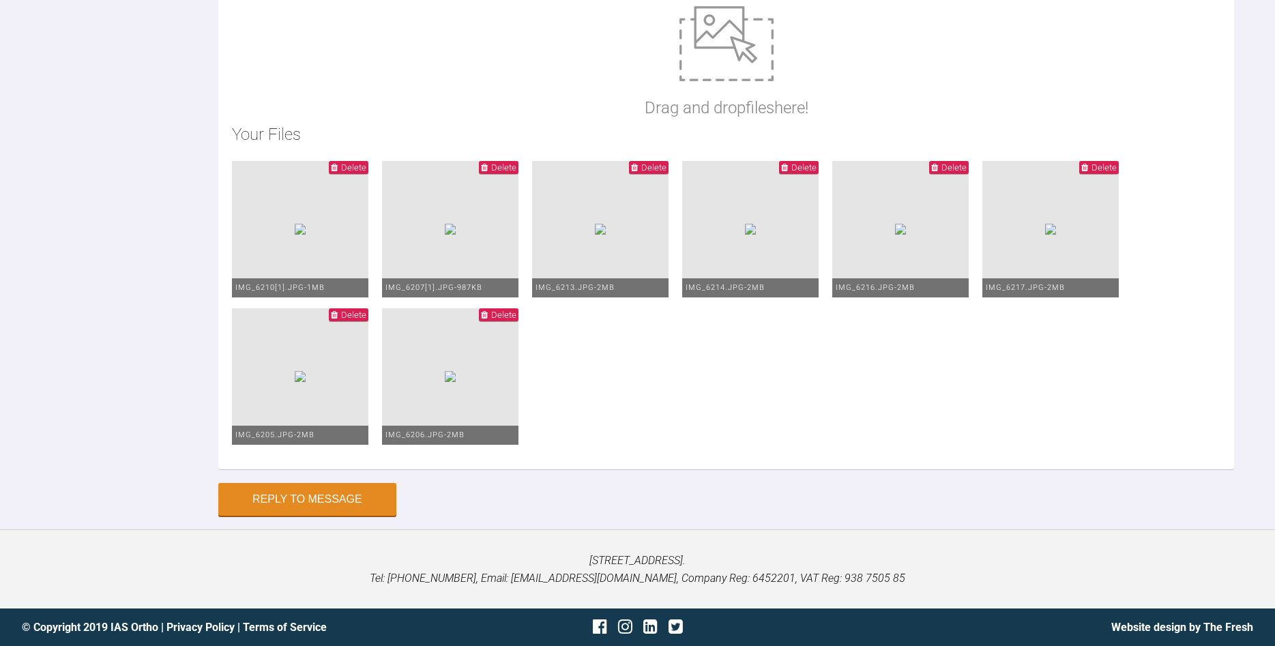
click at [966, 173] on span "Delete" at bounding box center [953, 167] width 25 height 10
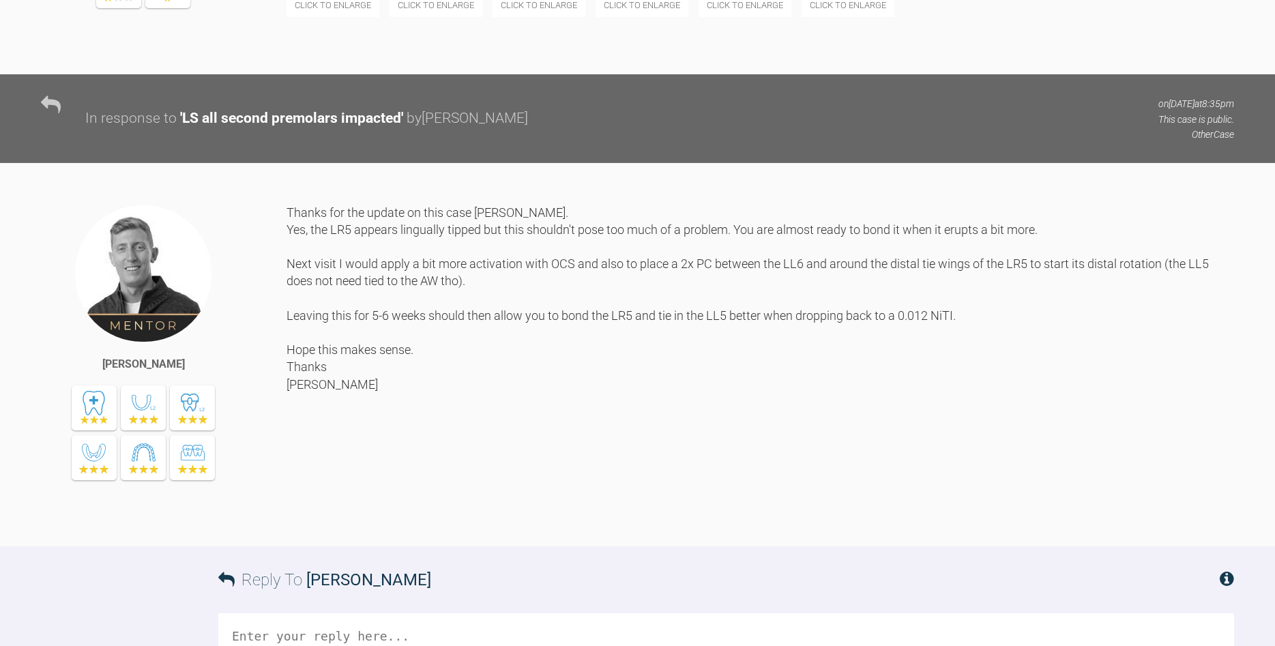
scroll to position [9200, 0]
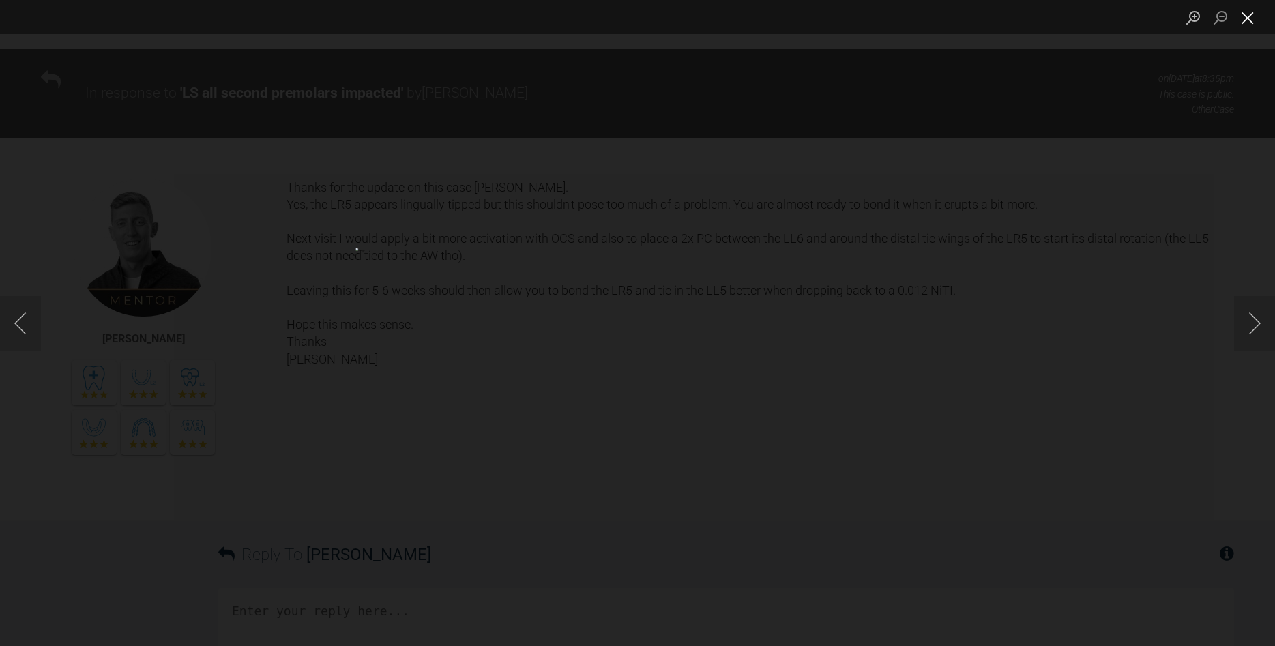
click at [1245, 19] on button "Close lightbox" at bounding box center [1247, 17] width 27 height 24
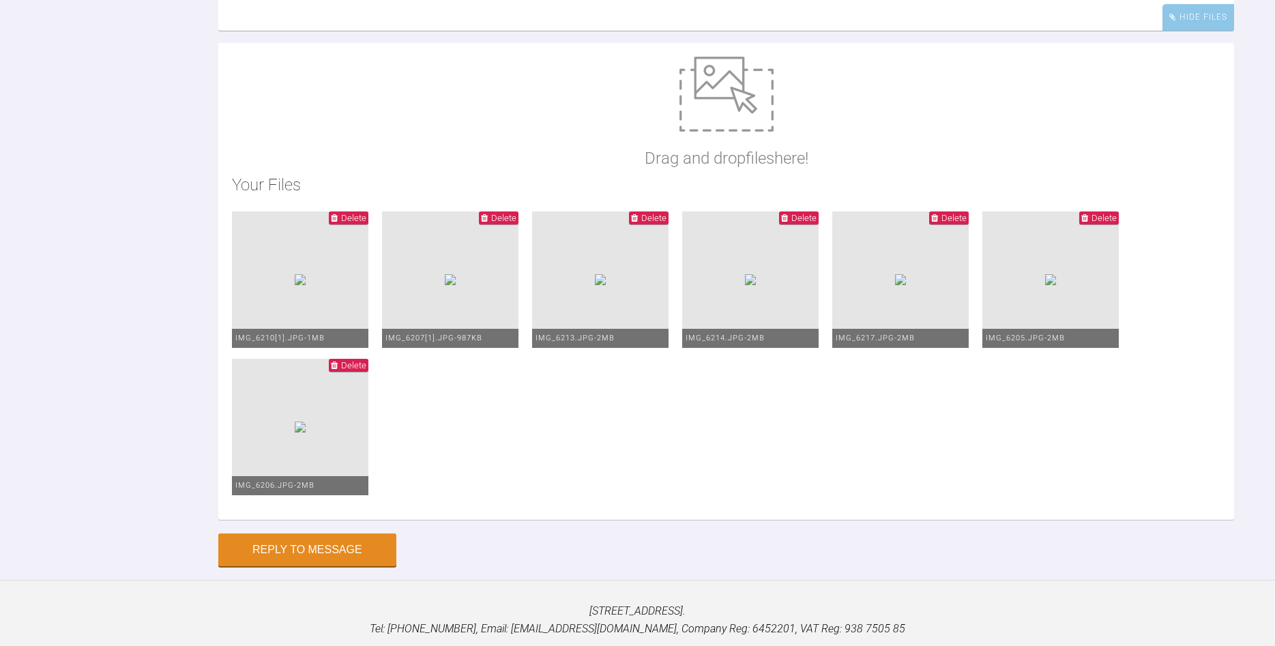
scroll to position [9834, 0]
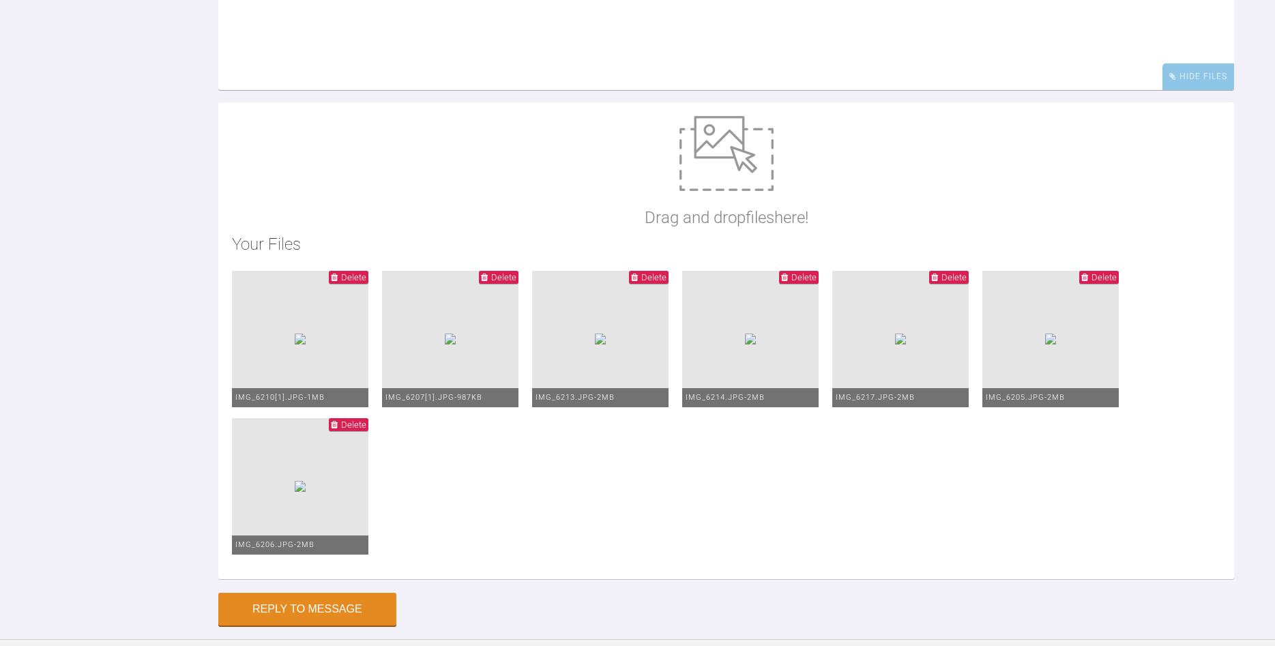
click at [411, 90] on textarea at bounding box center [726, 22] width 1016 height 136
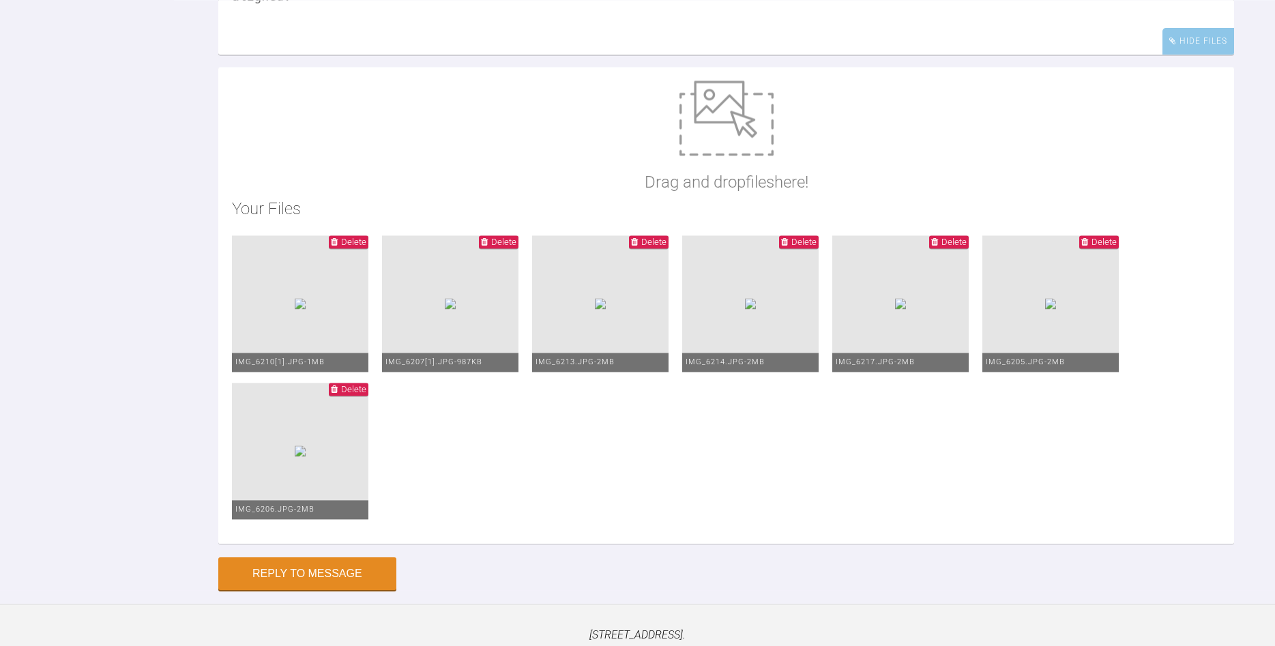
scroll to position [9903, 0]
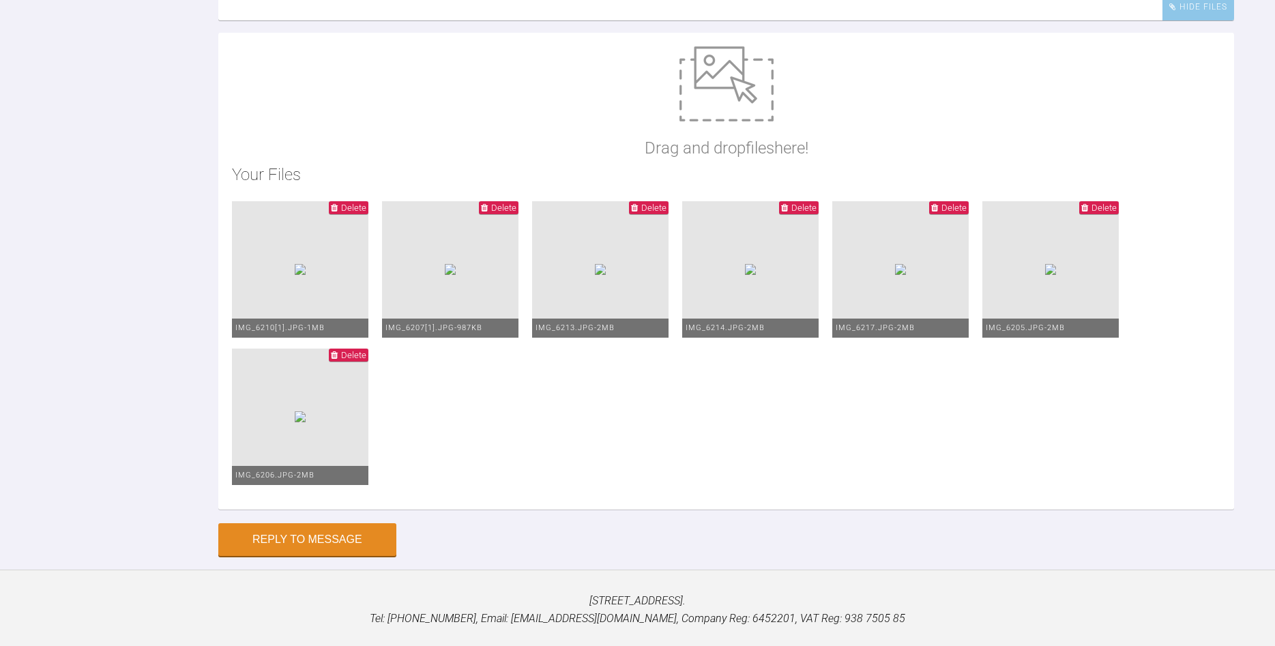
type textarea "Hi [PERSON_NAME], [PERSON_NAME]'s updated pics. Good progress on LR5 is through…"
click at [456, 275] on img at bounding box center [450, 269] width 11 height 11
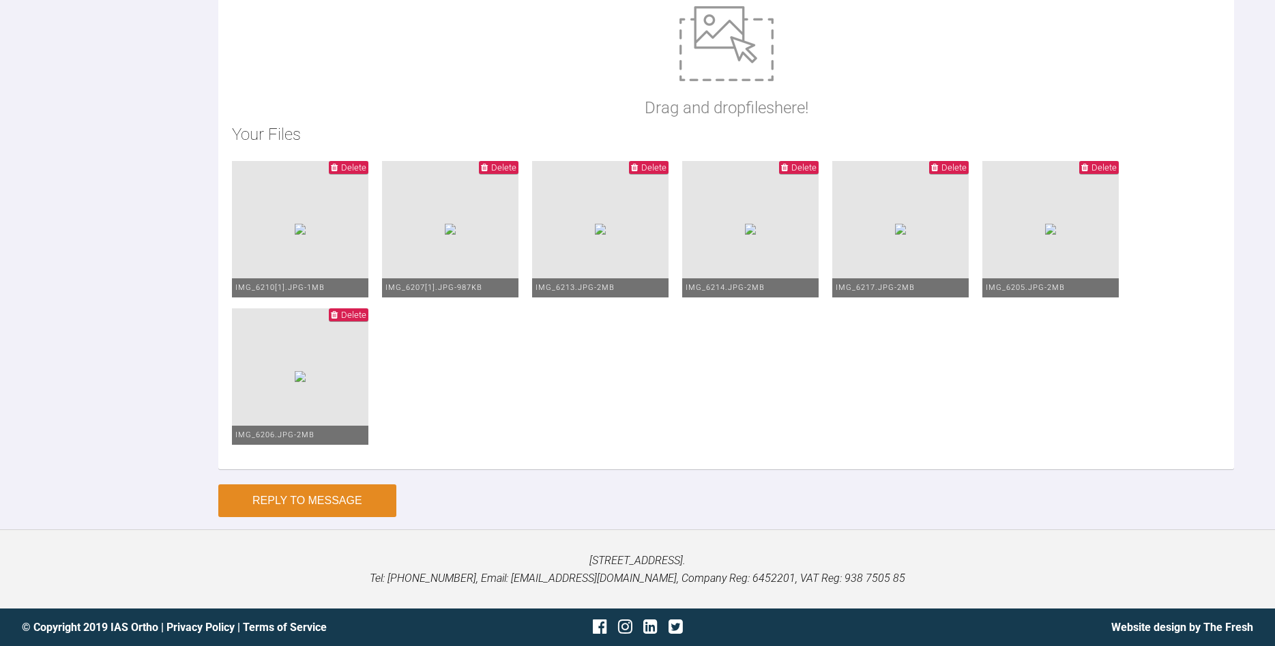
type textarea "Hi [PERSON_NAME], [PERSON_NAME]'s updated pics. Good progress on LR5 is through…"
click at [265, 495] on button "Reply to Message" at bounding box center [307, 500] width 178 height 33
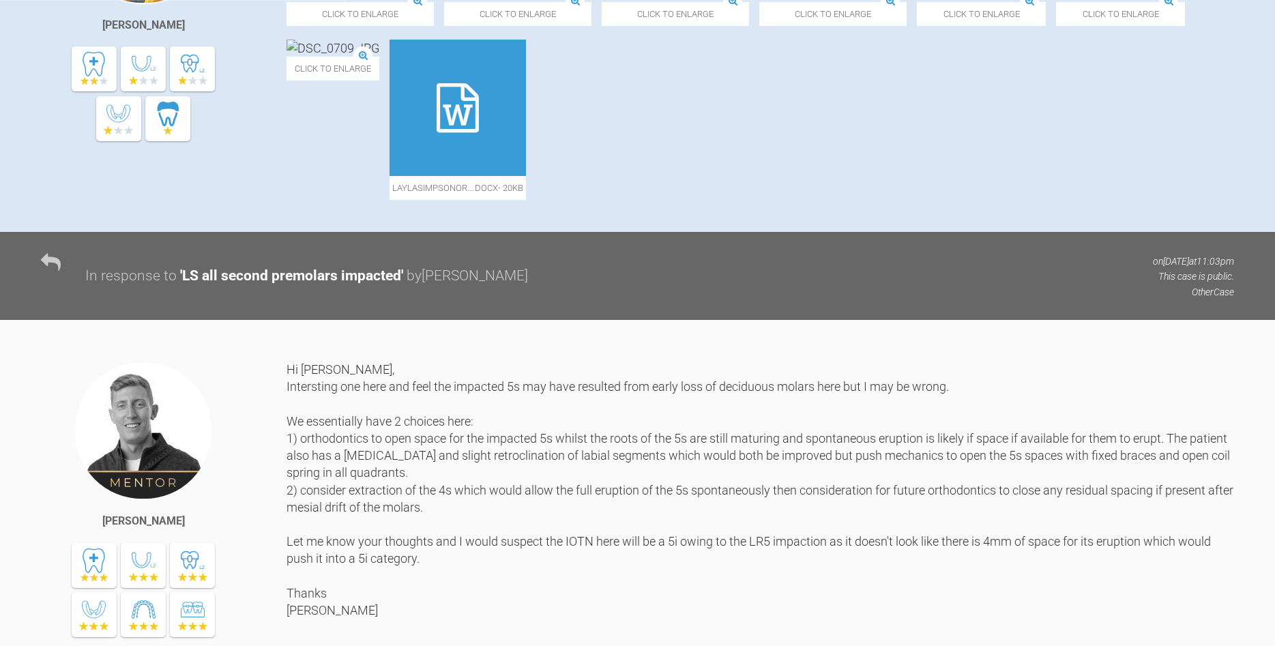
scroll to position [0, 0]
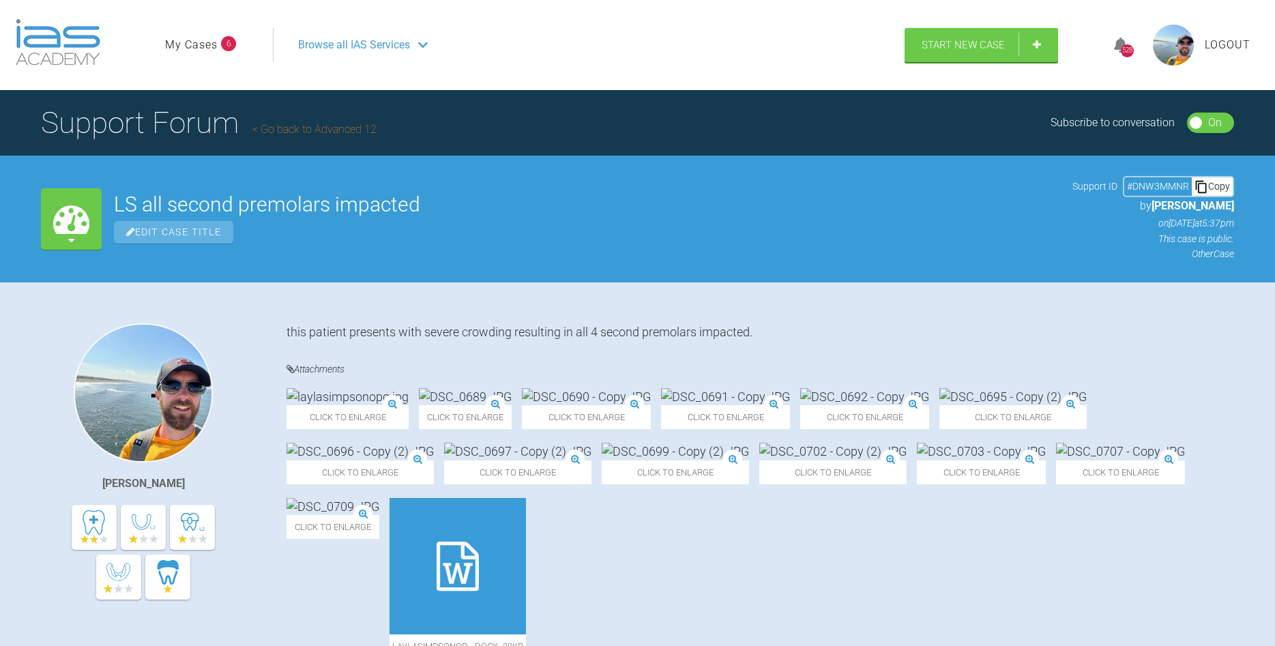
click at [203, 44] on link "My Cases" at bounding box center [191, 45] width 53 height 18
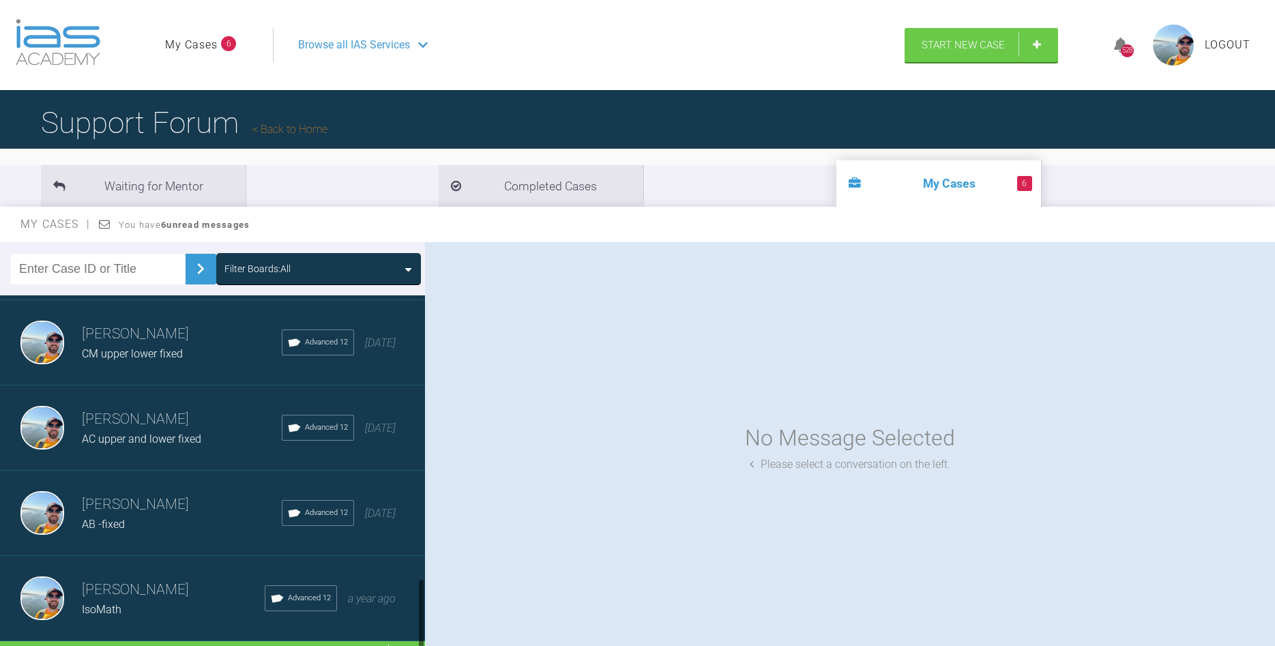
scroll to position [1391, 0]
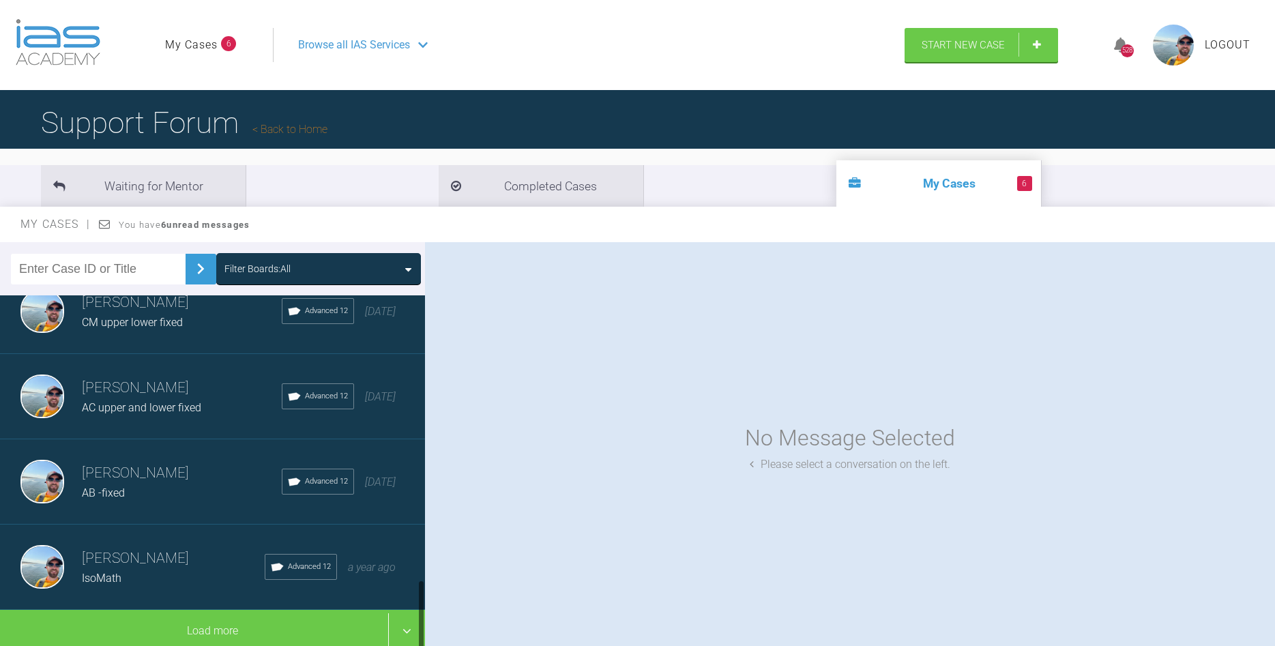
click at [175, 481] on h3 "[PERSON_NAME]" at bounding box center [182, 473] width 200 height 23
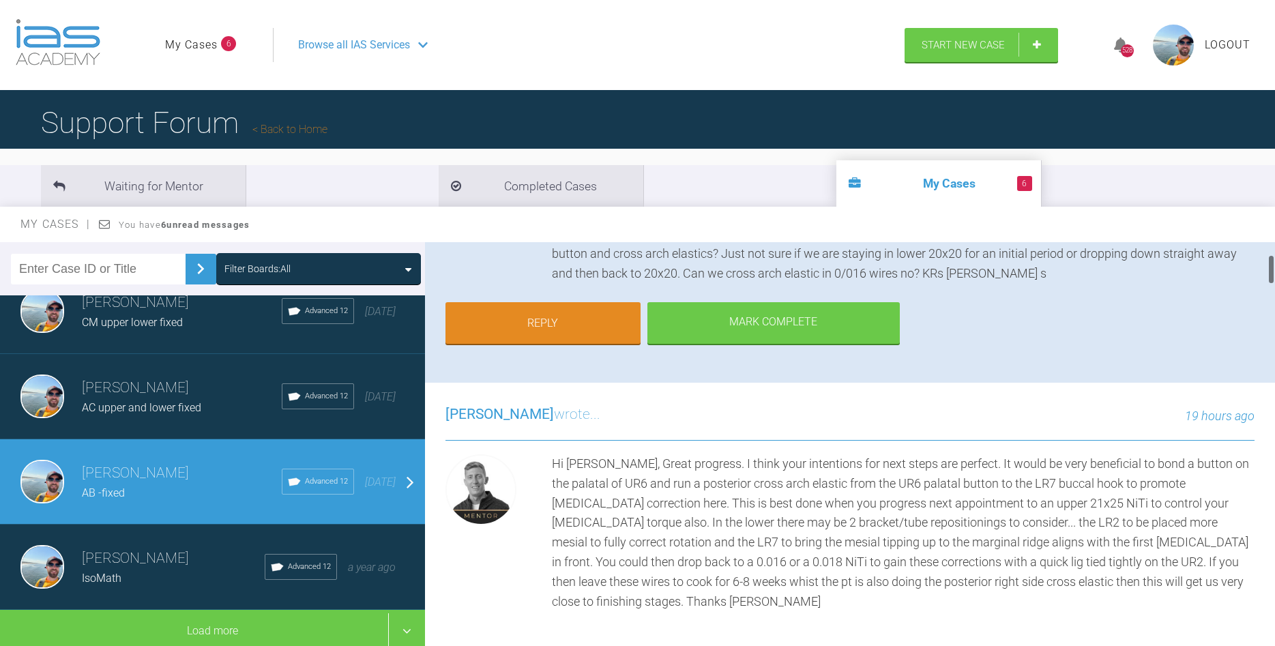
scroll to position [233, 0]
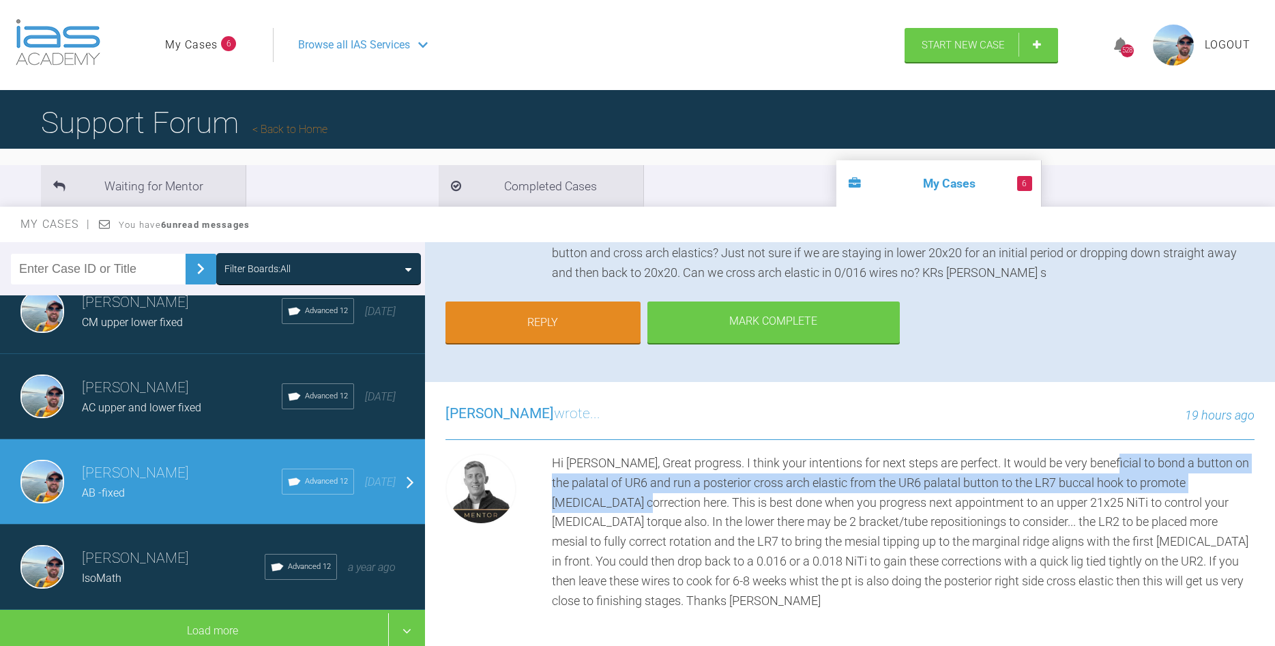
drag, startPoint x: 1101, startPoint y: 464, endPoint x: 576, endPoint y: 499, distance: 526.3
click at [576, 499] on div "Hi [PERSON_NAME], Great progress. I think your intentions for next steps are pe…" at bounding box center [903, 532] width 702 height 157
copy div "bond a button on the palatal of UR6 and run a posterior cross arch elastic from…"
